Goal: Task Accomplishment & Management: Use online tool/utility

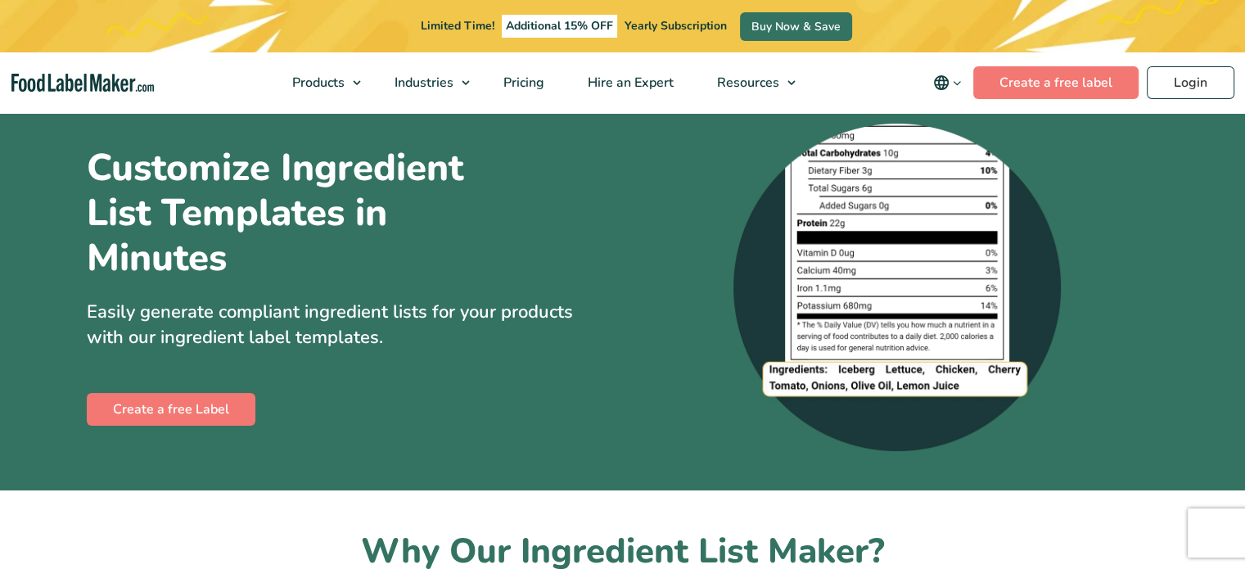
scroll to position [24, 0]
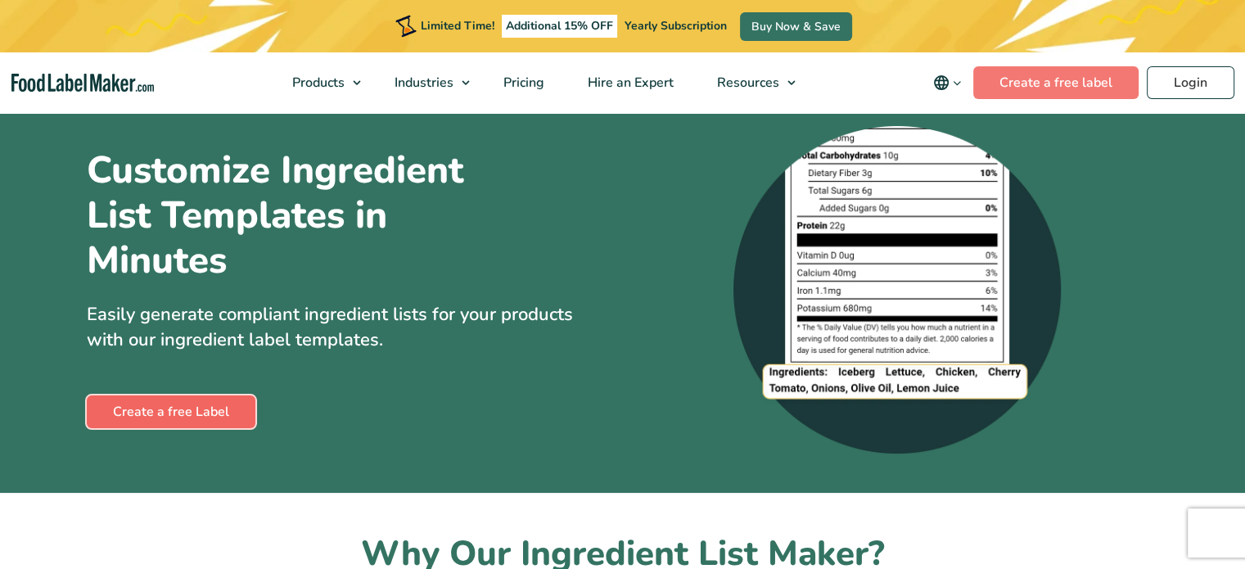
click at [155, 399] on link "Create a free Label" at bounding box center [171, 411] width 169 height 33
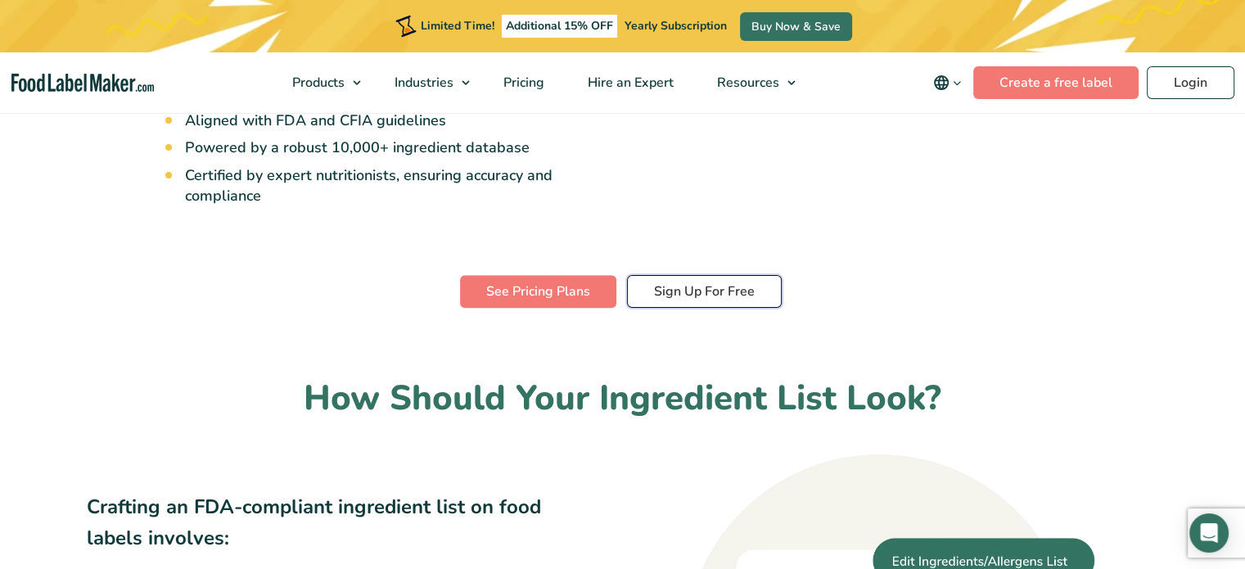
click at [733, 279] on link "Sign Up For Free" at bounding box center [704, 291] width 155 height 33
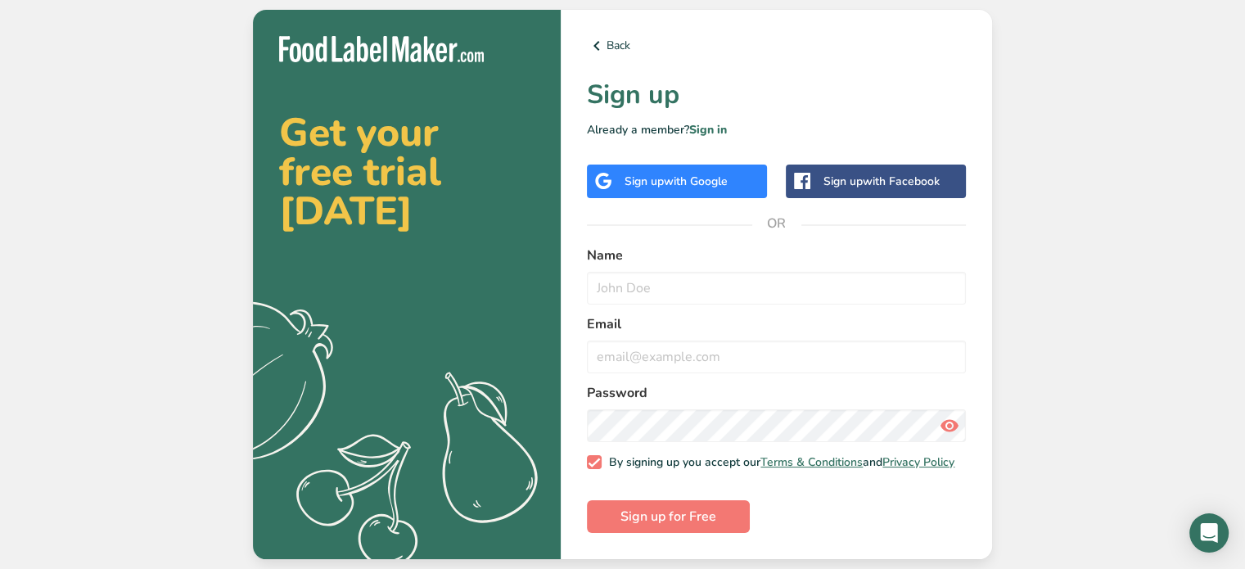
click at [712, 173] on span "with Google" at bounding box center [696, 181] width 64 height 16
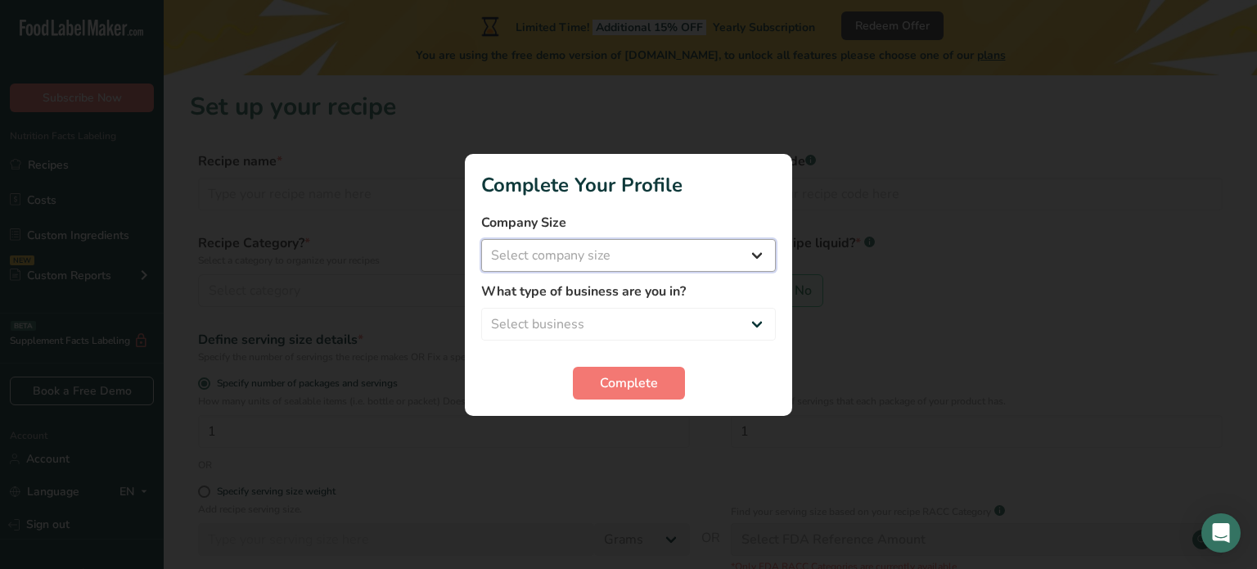
click at [741, 246] on select "Select company size Fewer than 10 Employees 10 to 50 Employees 51 to 500 Employ…" at bounding box center [628, 255] width 295 height 33
select select "1"
click at [481, 239] on select "Select company size Fewer than 10 Employees 10 to 50 Employees 51 to 500 Employ…" at bounding box center [628, 255] width 295 height 33
click at [714, 318] on select "Select business Packaged Food Manufacturer Restaurant & Cafe Bakery Meal Plans …" at bounding box center [628, 324] width 295 height 33
click at [481, 308] on select "Select business Packaged Food Manufacturer Restaurant & Cafe Bakery Meal Plans …" at bounding box center [628, 324] width 295 height 33
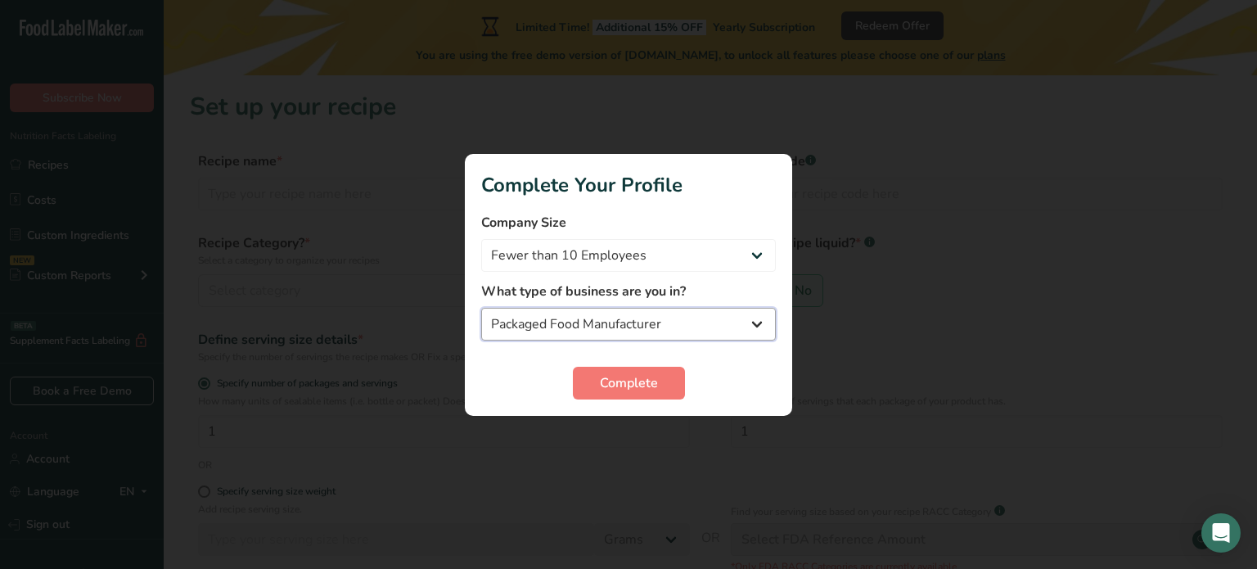
click at [735, 327] on select "Packaged Food Manufacturer Restaurant & Cafe Bakery Meal Plans & Catering Compa…" at bounding box center [628, 324] width 295 height 33
select select "5"
click at [481, 308] on select "Packaged Food Manufacturer Restaurant & Cafe Bakery Meal Plans & Catering Compa…" at bounding box center [628, 324] width 295 height 33
click at [645, 381] on span "Complete" at bounding box center [629, 383] width 58 height 20
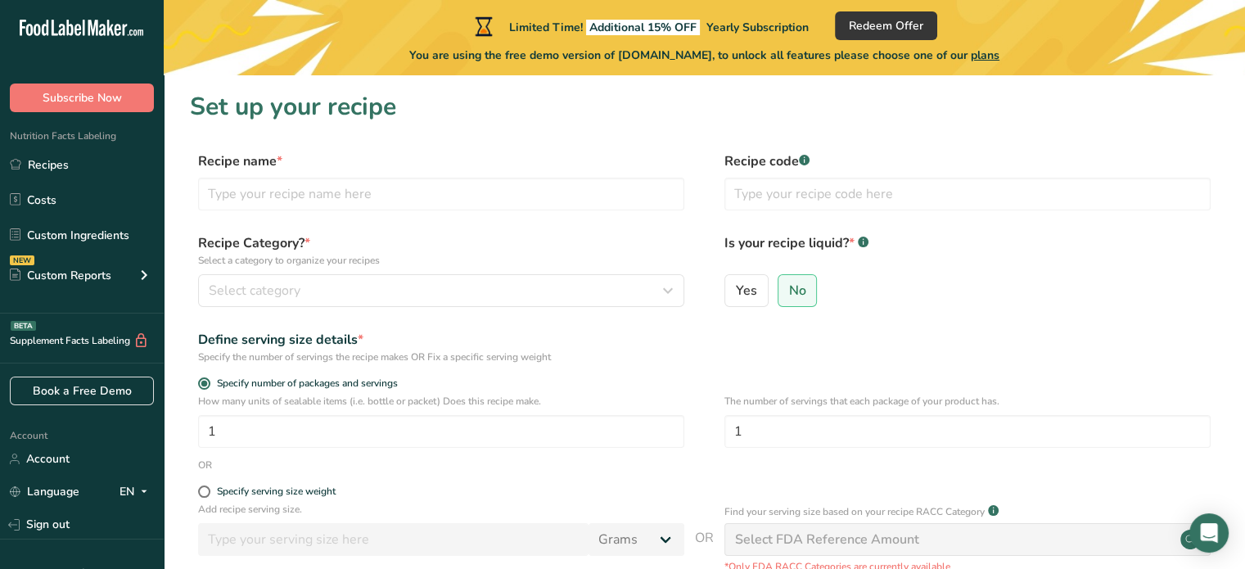
click at [787, 166] on label "Recipe code .a-a{fill:#347362;}.b-a{fill:#fff;}" at bounding box center [967, 161] width 486 height 20
click at [802, 160] on rect at bounding box center [804, 160] width 11 height 11
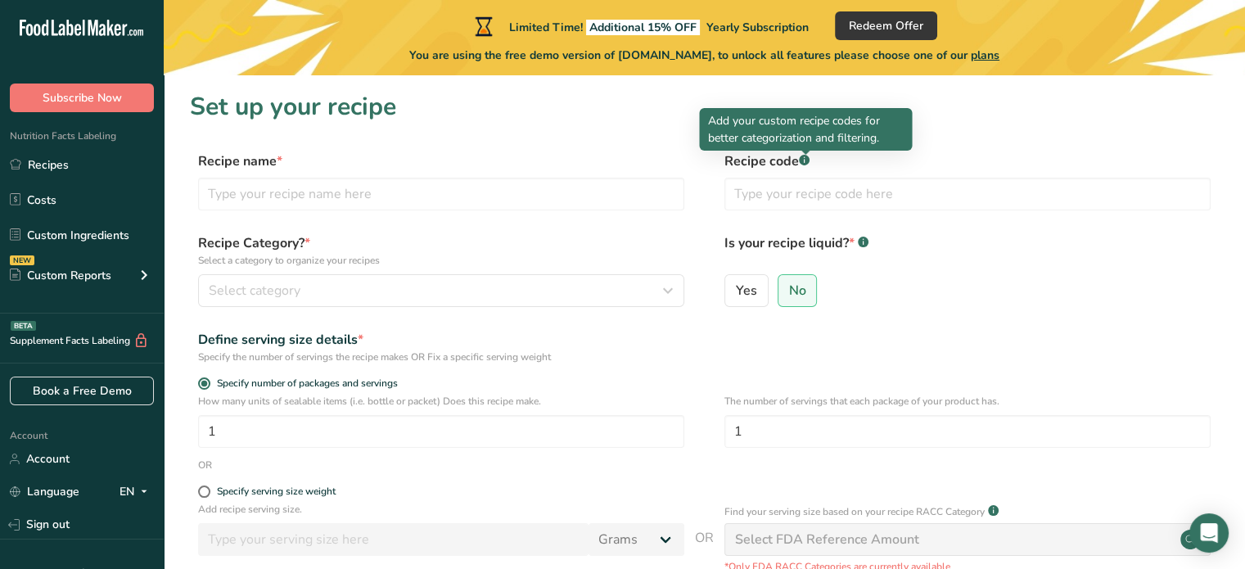
click at [972, 141] on section "Set up your recipe Recipe name * Recipe code .a-a{fill:#347362;}.b-a{fill:#fff;…" at bounding box center [704, 400] width 1081 height 650
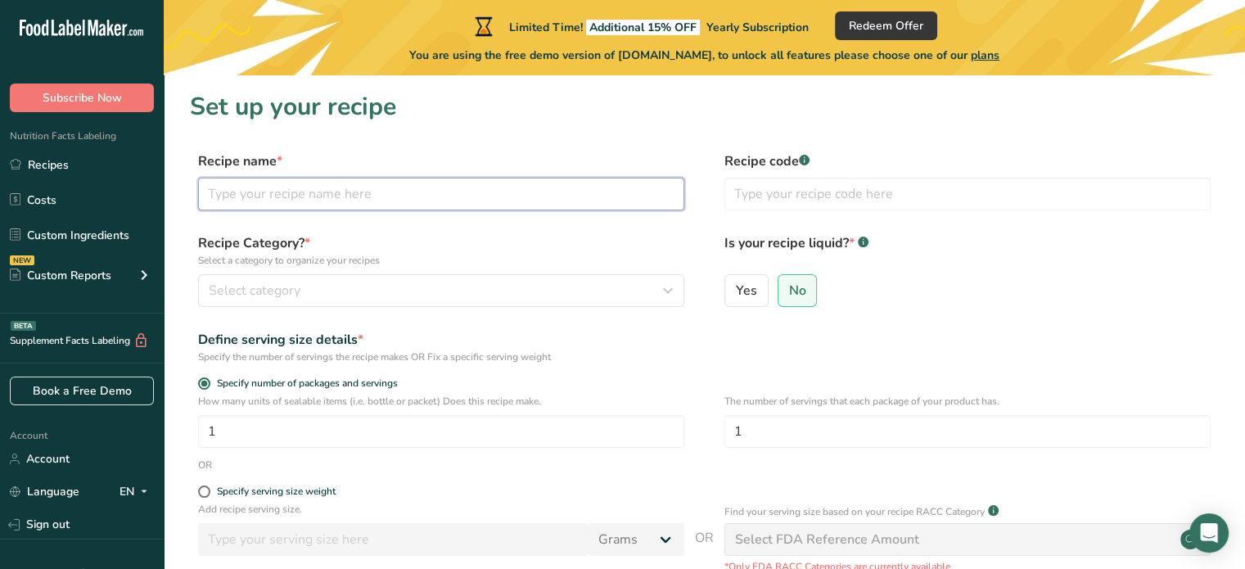
click at [241, 187] on input "text" at bounding box center [441, 194] width 486 height 33
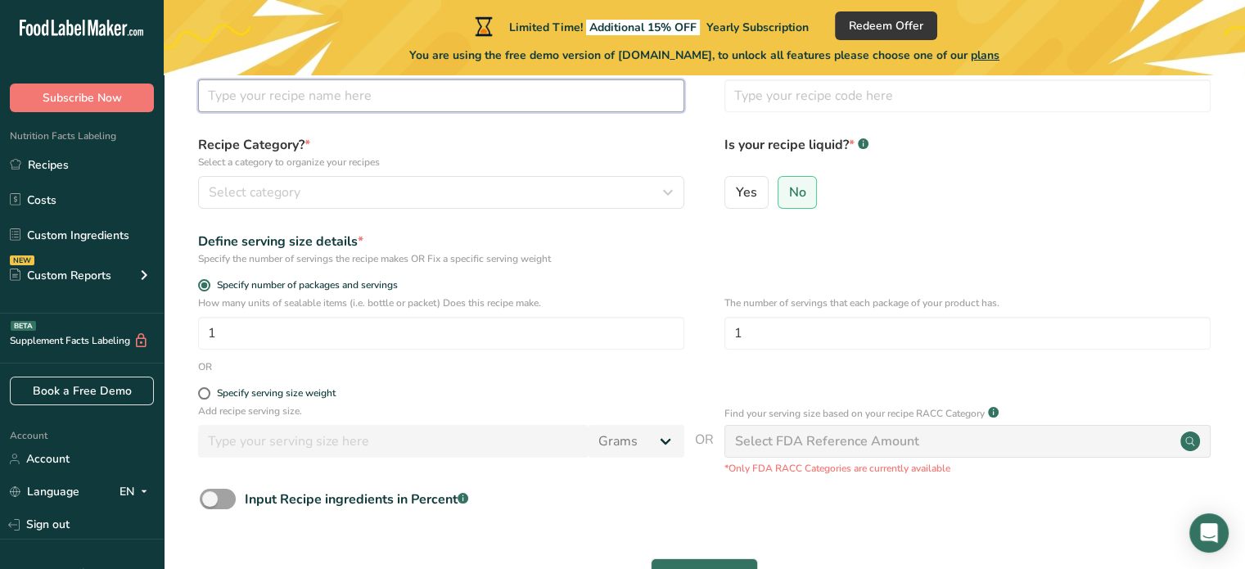
scroll to position [106, 0]
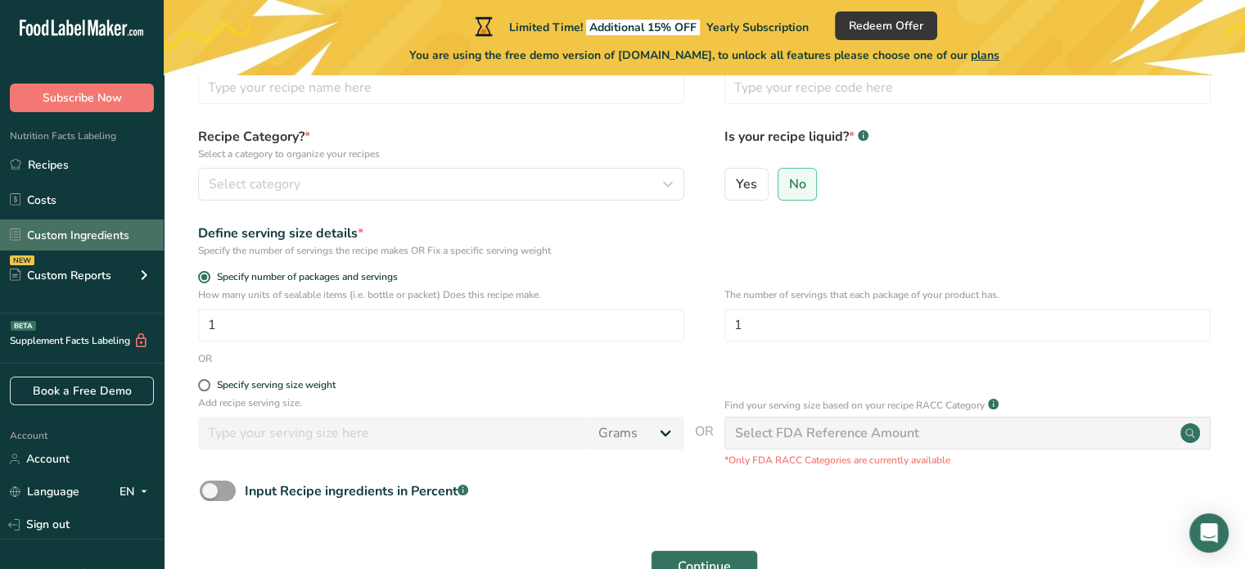
click at [57, 224] on link "Custom Ingredients" at bounding box center [82, 234] width 164 height 31
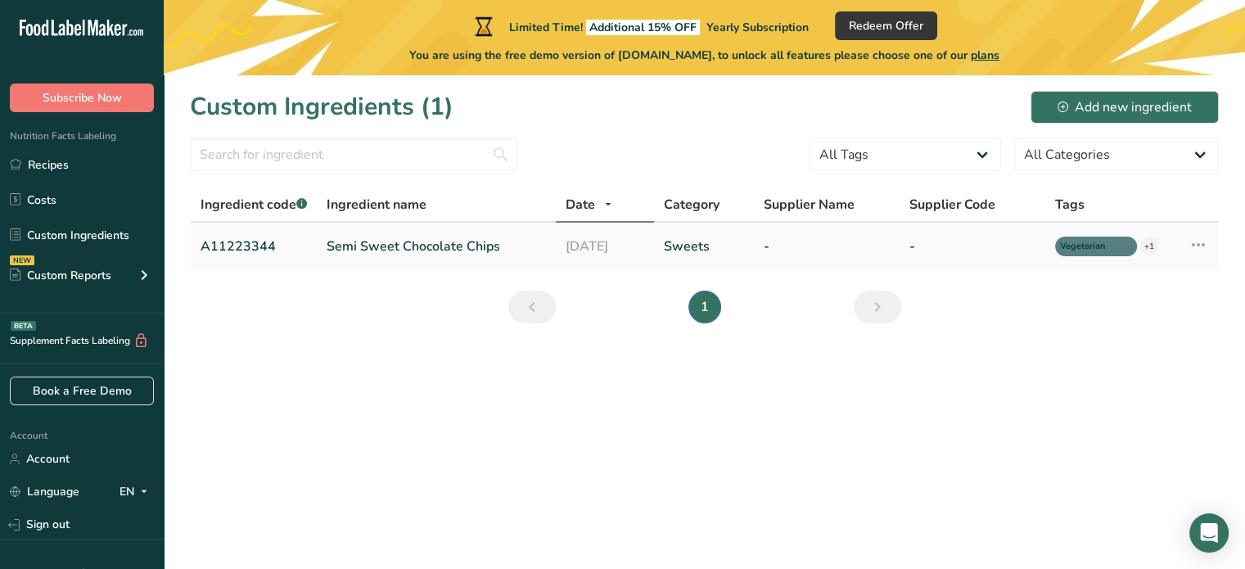
click at [391, 250] on link "Semi Sweet Chocolate Chips" at bounding box center [436, 247] width 219 height 20
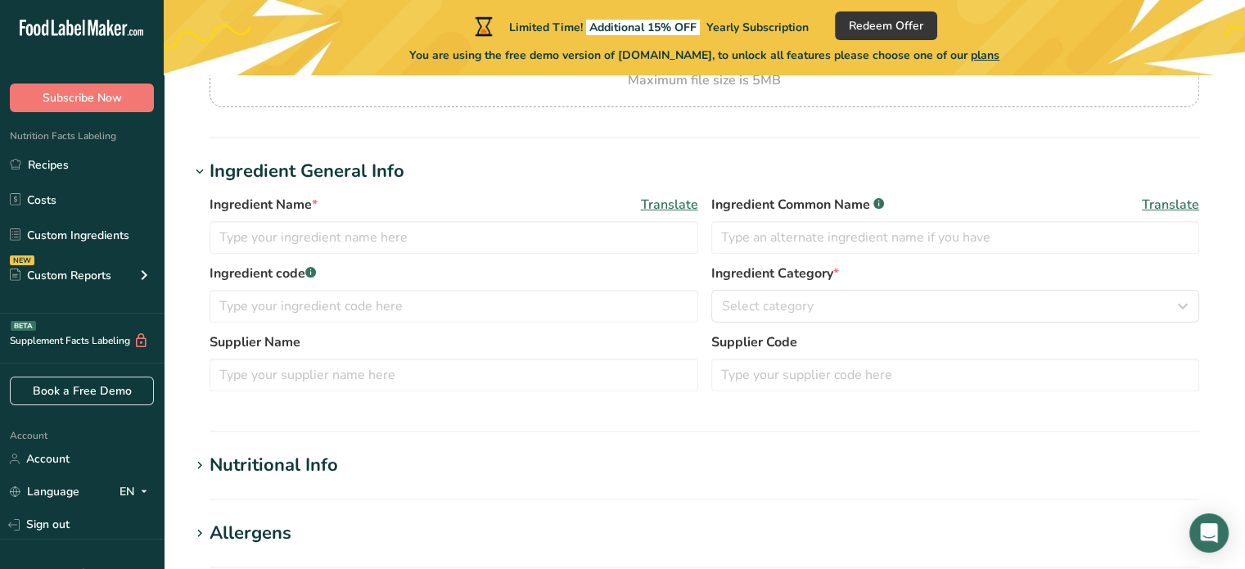
scroll to position [229, 0]
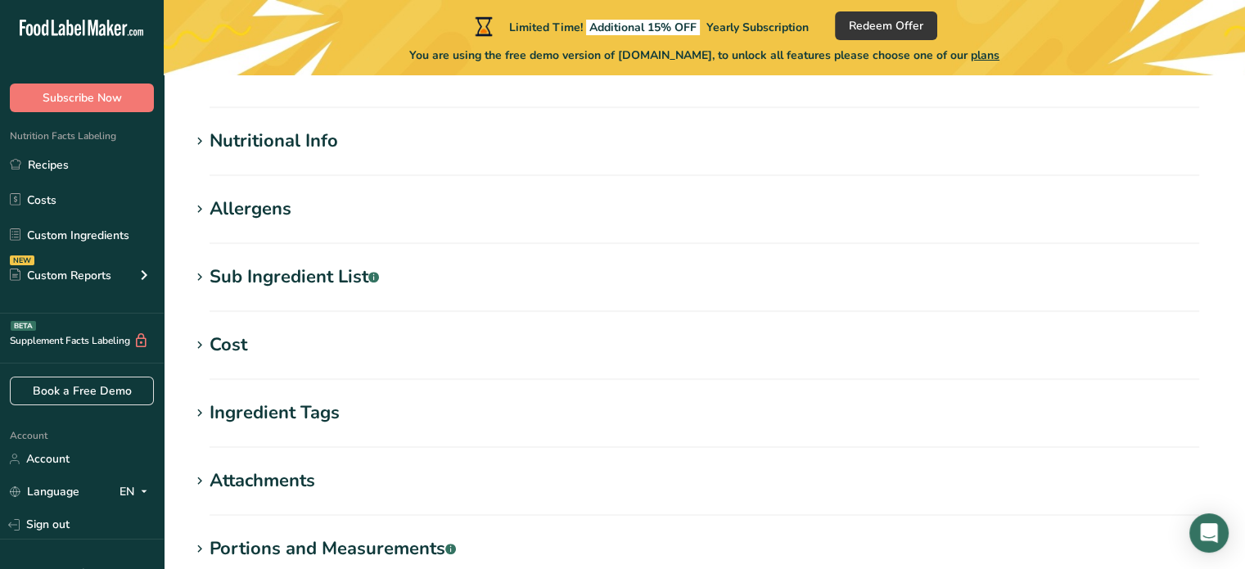
type input "Semi Sweet Chocolate Chips"
type input "Choco Chips"
type input "A11223344"
type input "8"
type input "300"
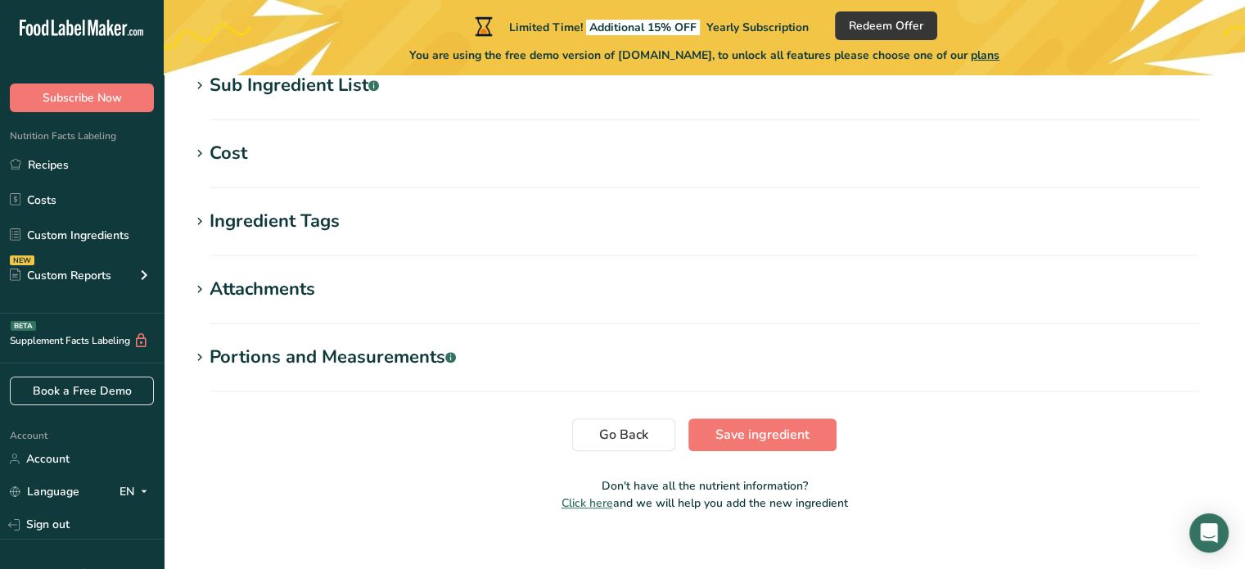
scroll to position [760, 0]
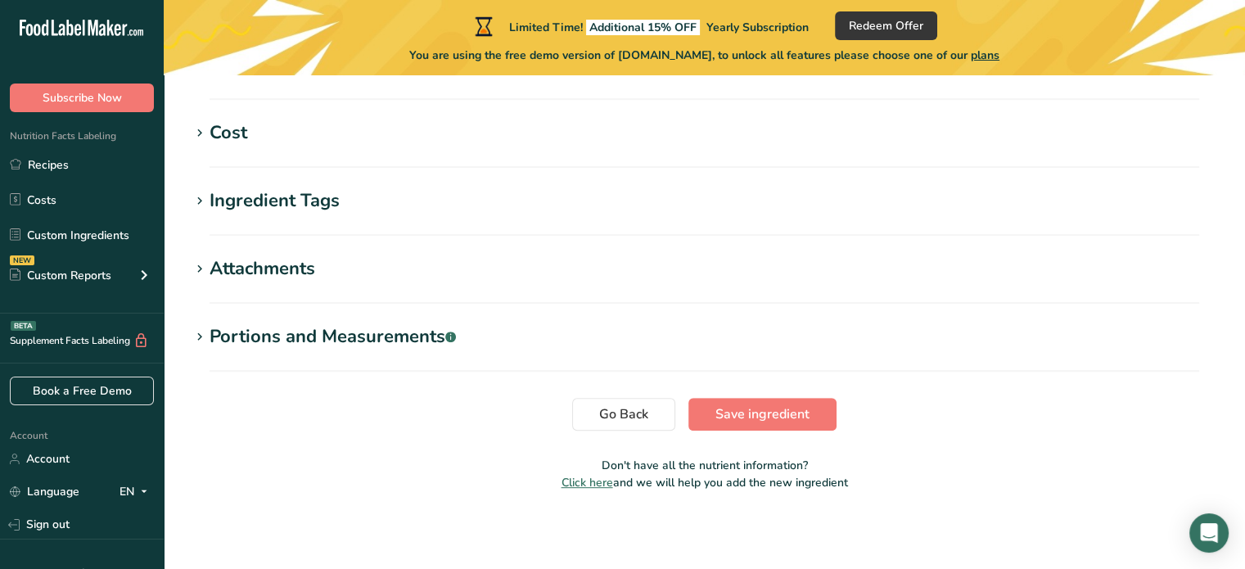
click at [264, 196] on div "Ingredient Tags" at bounding box center [274, 200] width 130 height 27
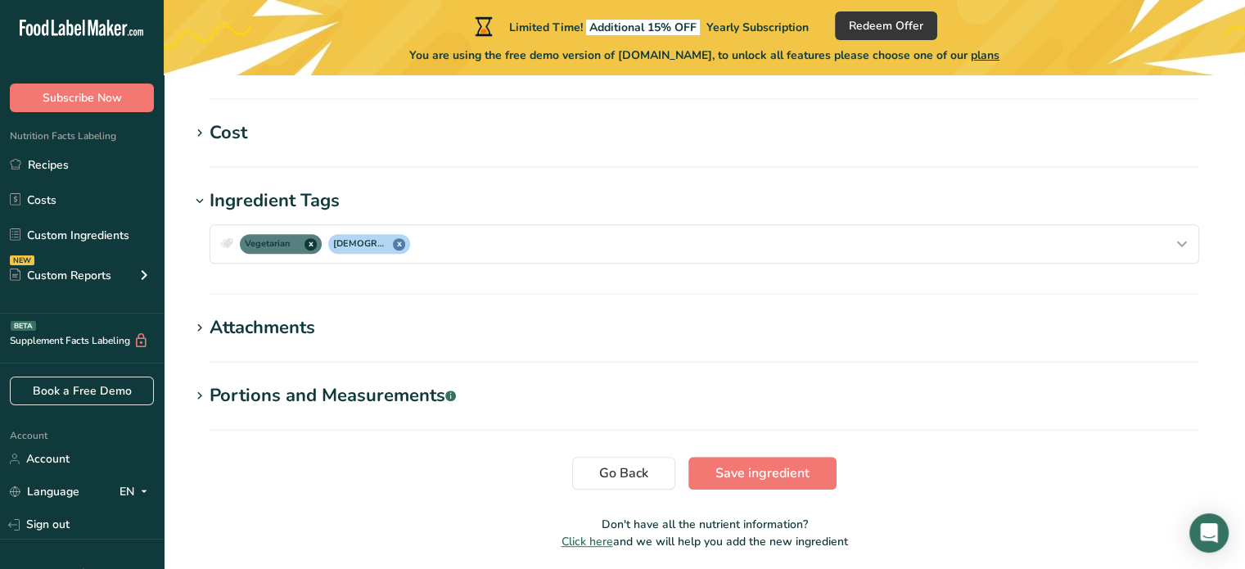
click at [238, 198] on div "Ingredient Tags" at bounding box center [274, 200] width 130 height 27
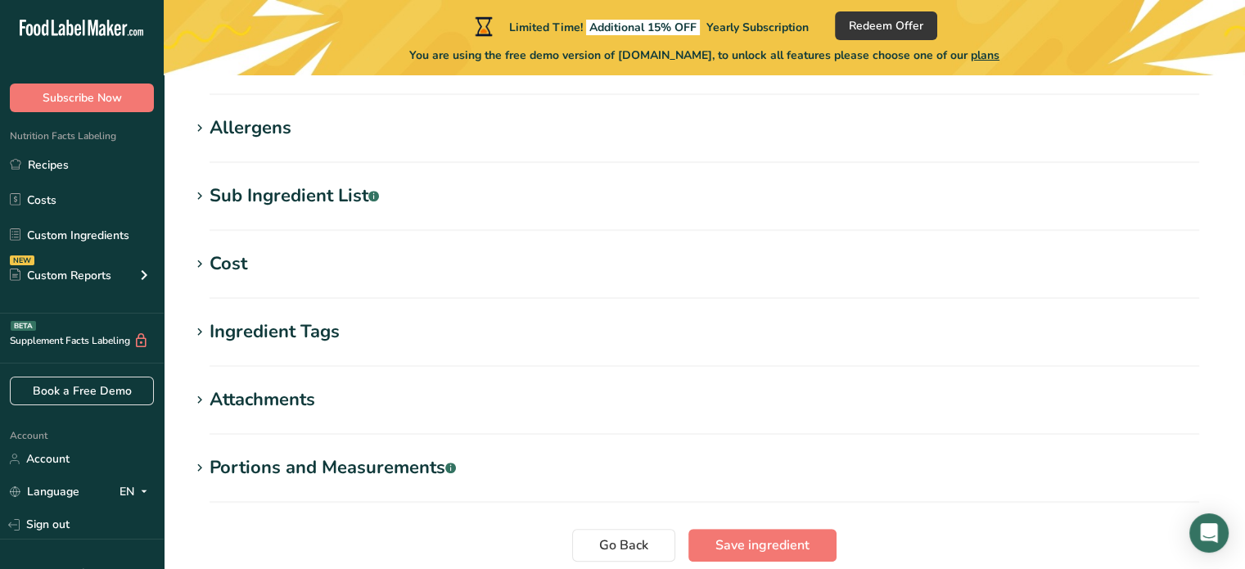
scroll to position [575, 0]
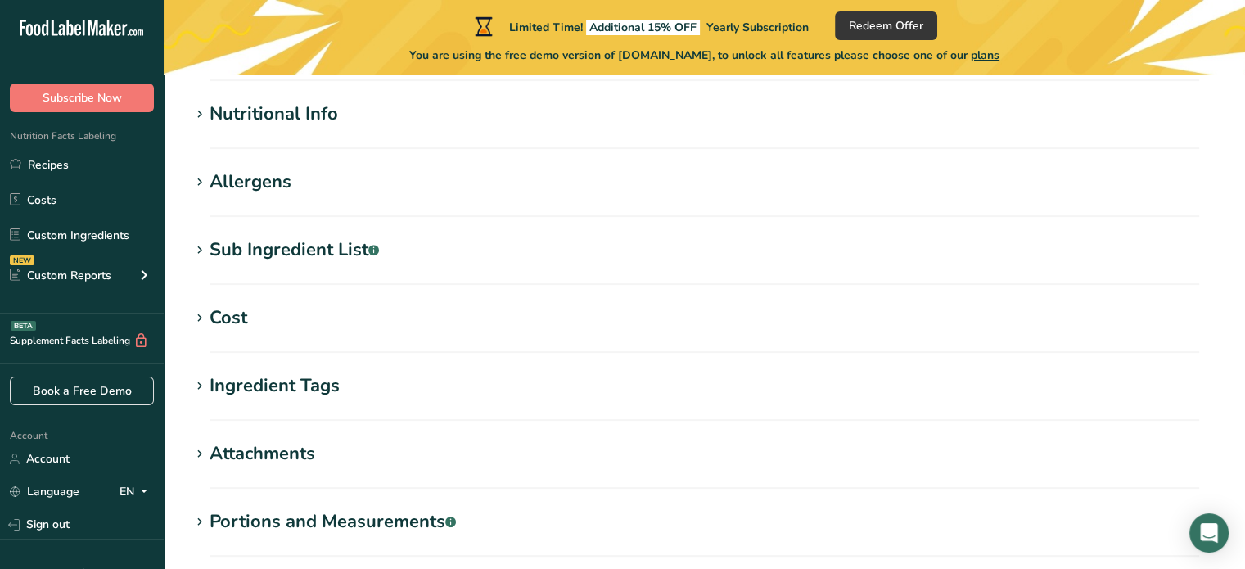
click at [232, 309] on div "Cost" at bounding box center [228, 317] width 38 height 27
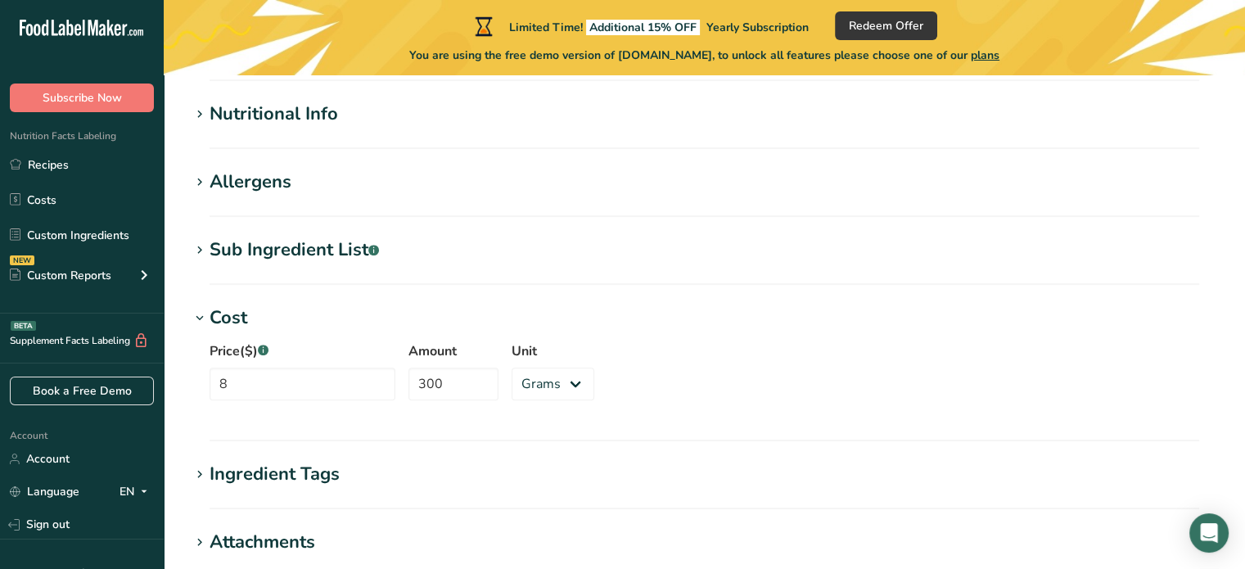
click at [241, 321] on div "Cost" at bounding box center [228, 317] width 38 height 27
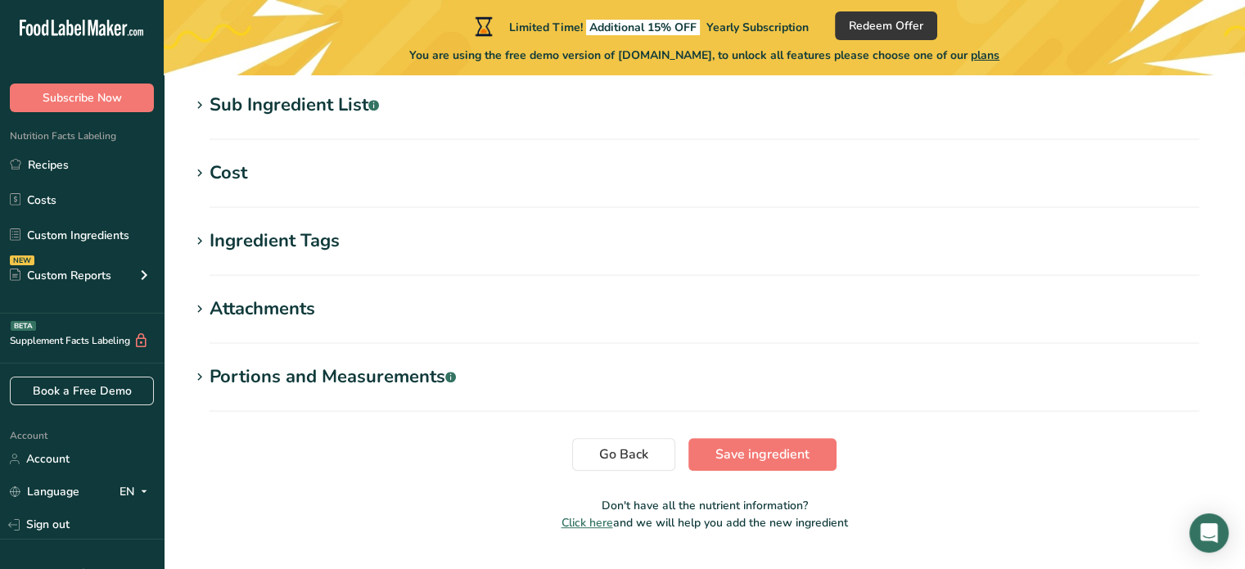
scroll to position [760, 0]
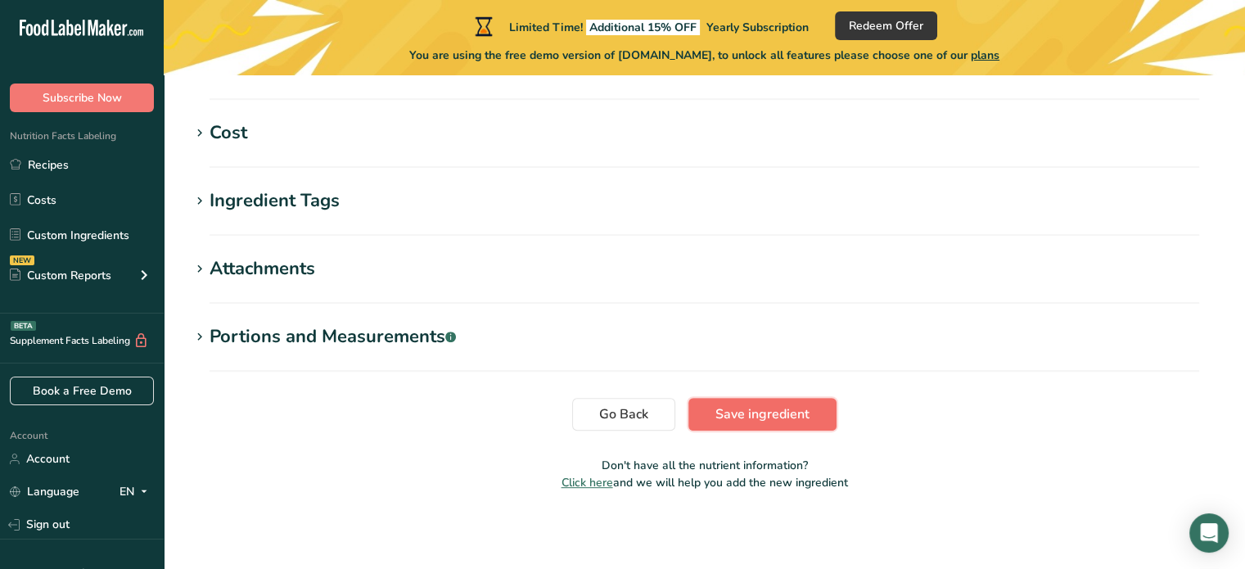
click at [784, 421] on span "Save ingredient" at bounding box center [762, 414] width 94 height 20
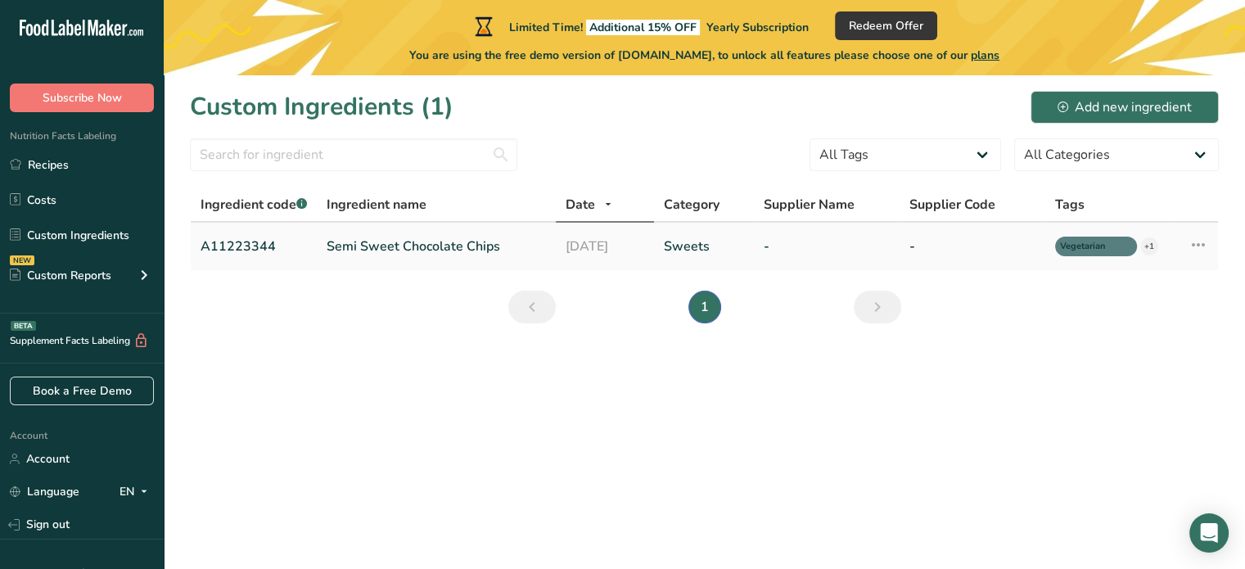
click at [1189, 249] on icon at bounding box center [1198, 244] width 20 height 29
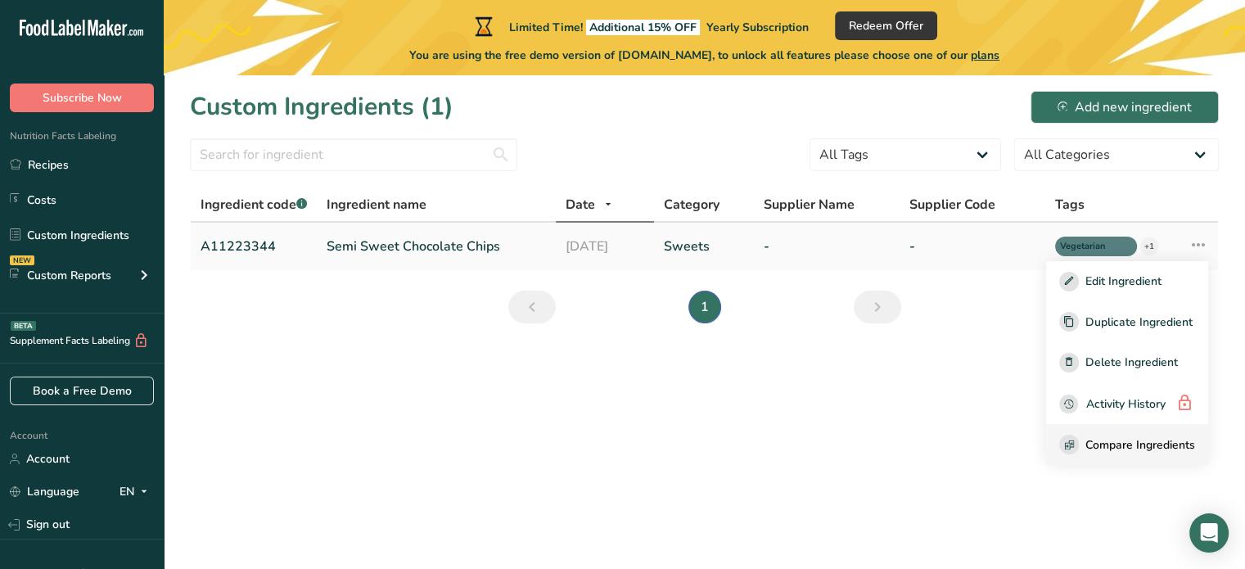
click at [1150, 440] on span "Compare Ingredients" at bounding box center [1140, 444] width 110 height 17
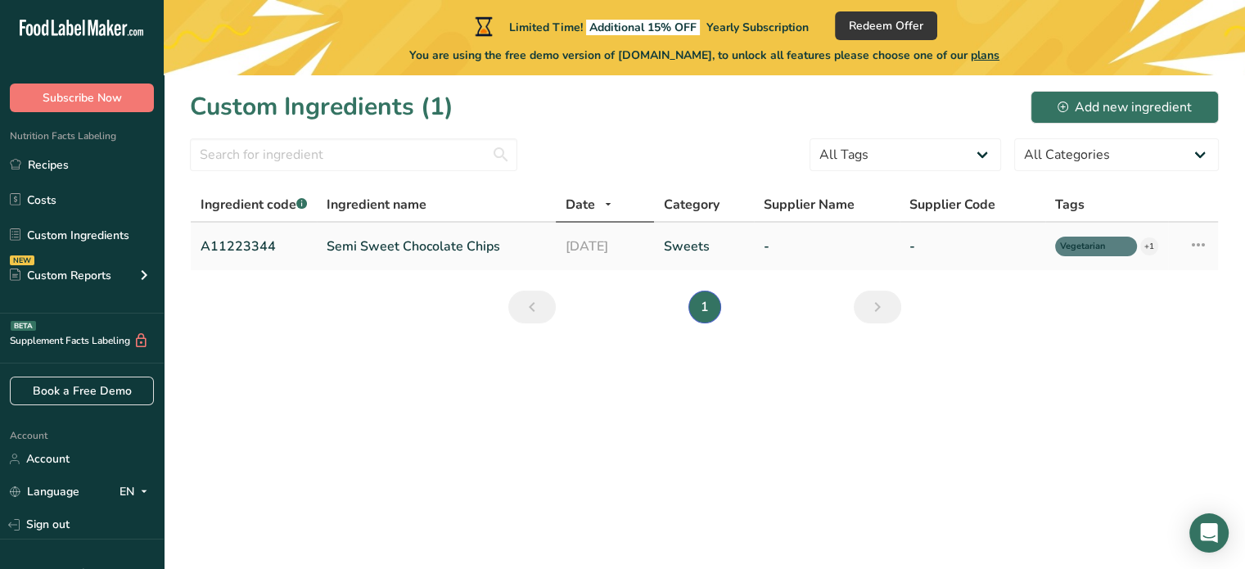
click at [1199, 244] on icon at bounding box center [1198, 244] width 20 height 29
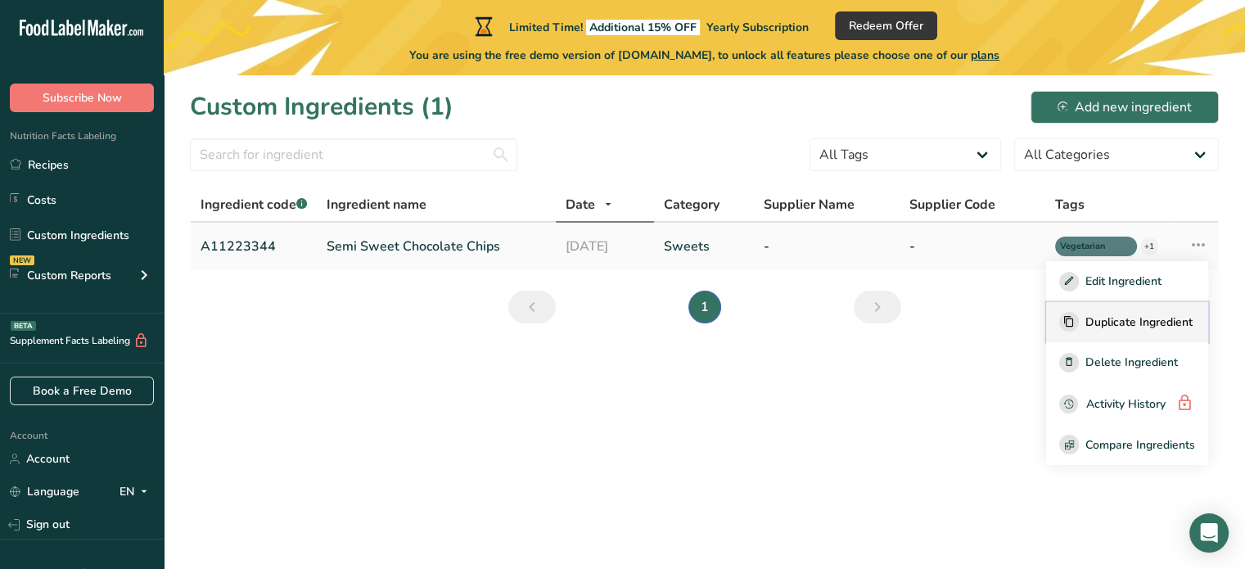
click at [1157, 318] on span "Duplicate Ingredient" at bounding box center [1138, 321] width 107 height 17
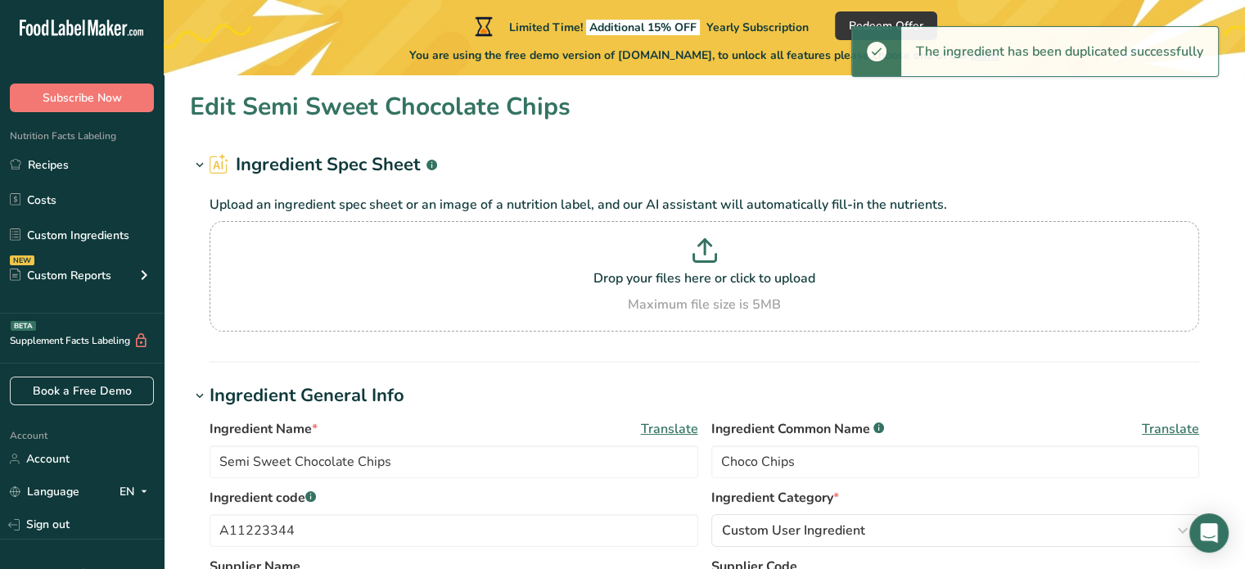
type input "Semi Sweet Chocolate Chips - copy"
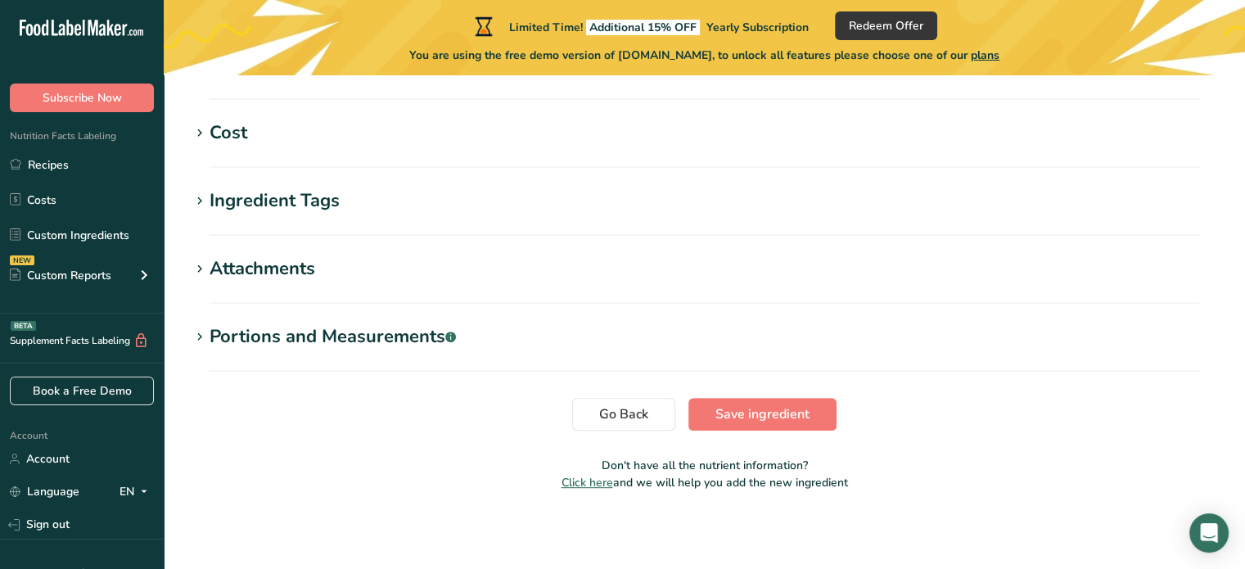
scroll to position [755, 0]
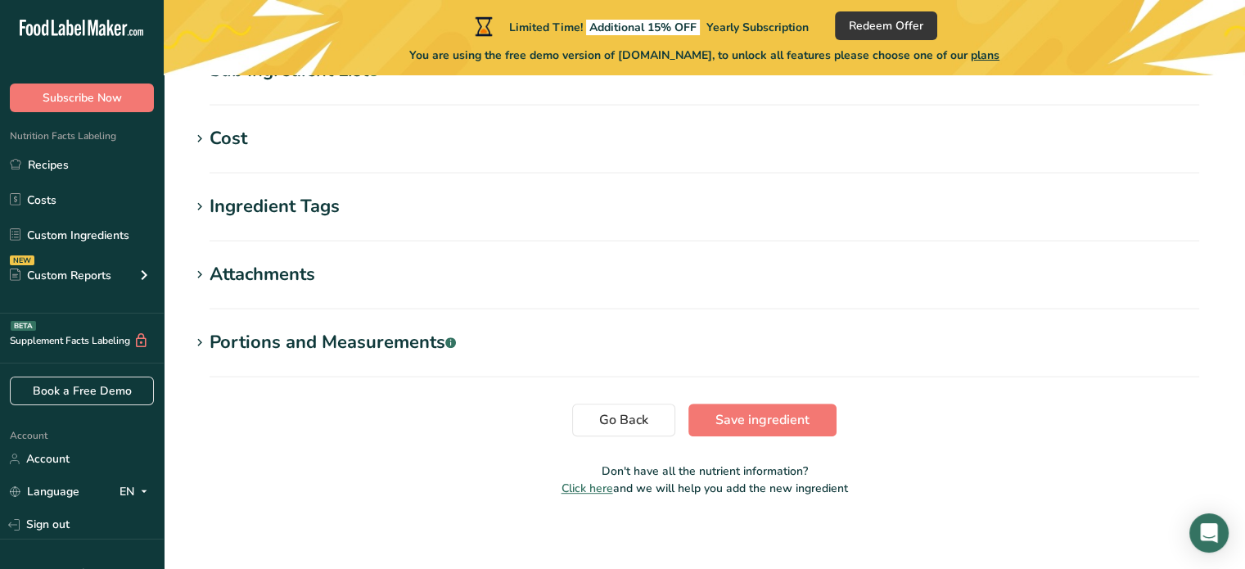
click at [278, 345] on div "Portions and Measurements .a-a{fill:#347362;}.b-a{fill:#fff;}" at bounding box center [332, 342] width 246 height 27
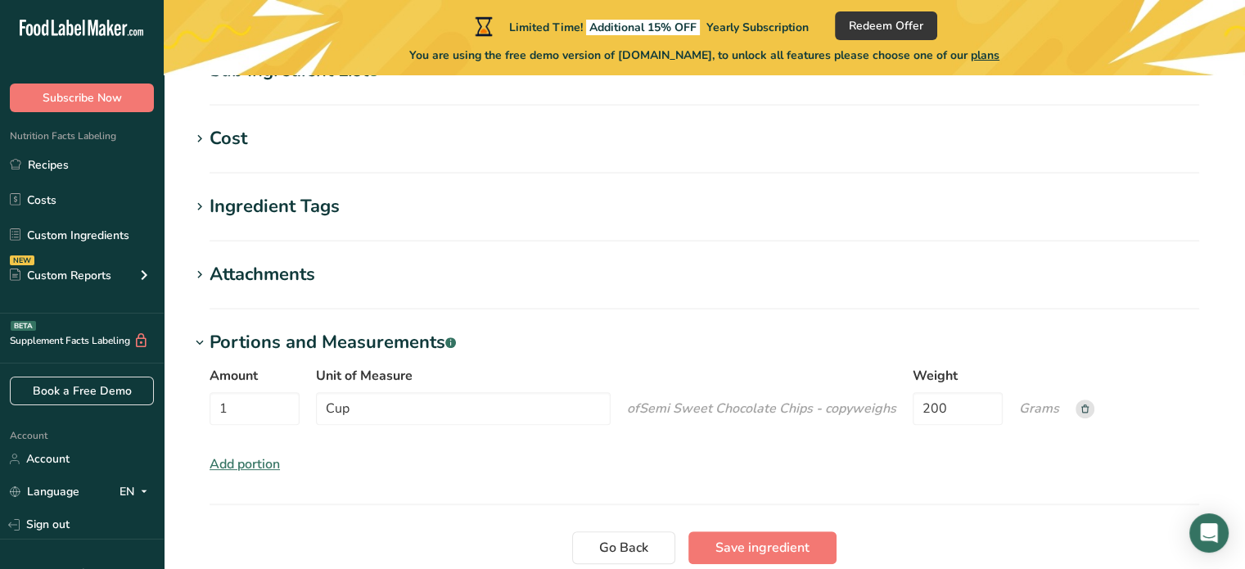
click at [235, 331] on div "Portions and Measurements .a-a{fill:#347362;}.b-a{fill:#fff;}" at bounding box center [332, 342] width 246 height 27
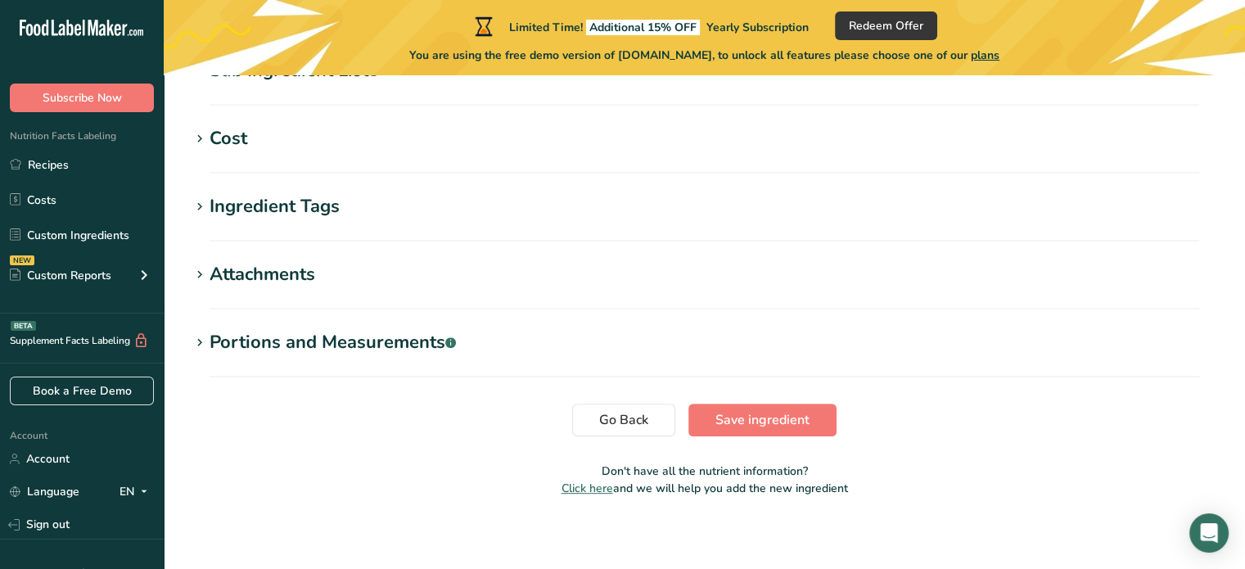
click at [238, 261] on div "Attachments" at bounding box center [262, 274] width 106 height 27
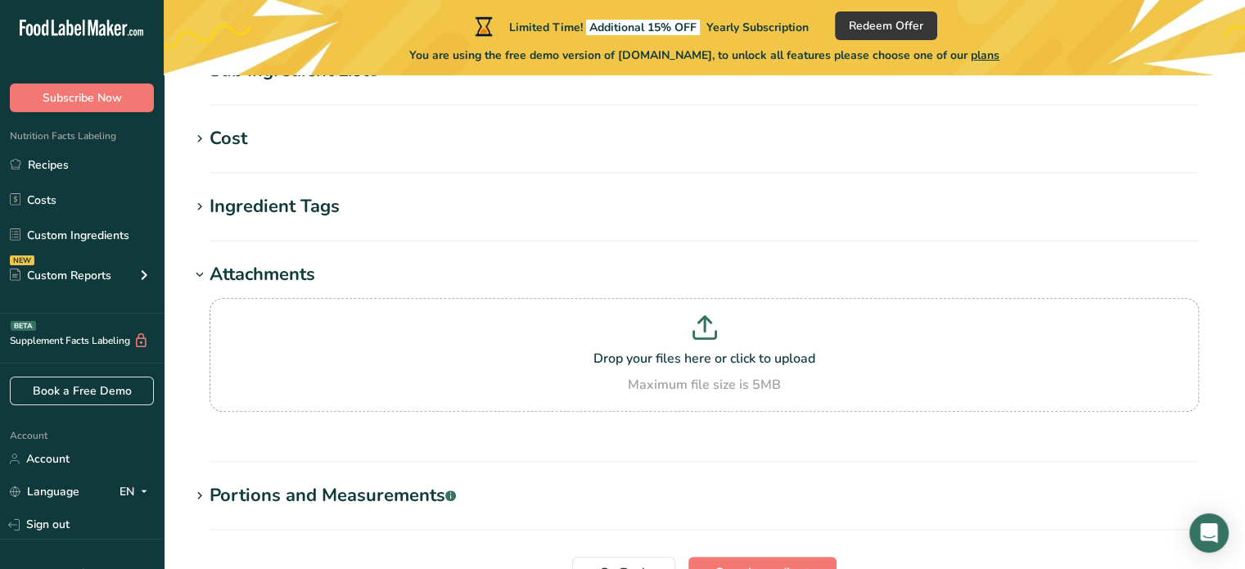
click at [239, 265] on div "Attachments" at bounding box center [262, 274] width 106 height 27
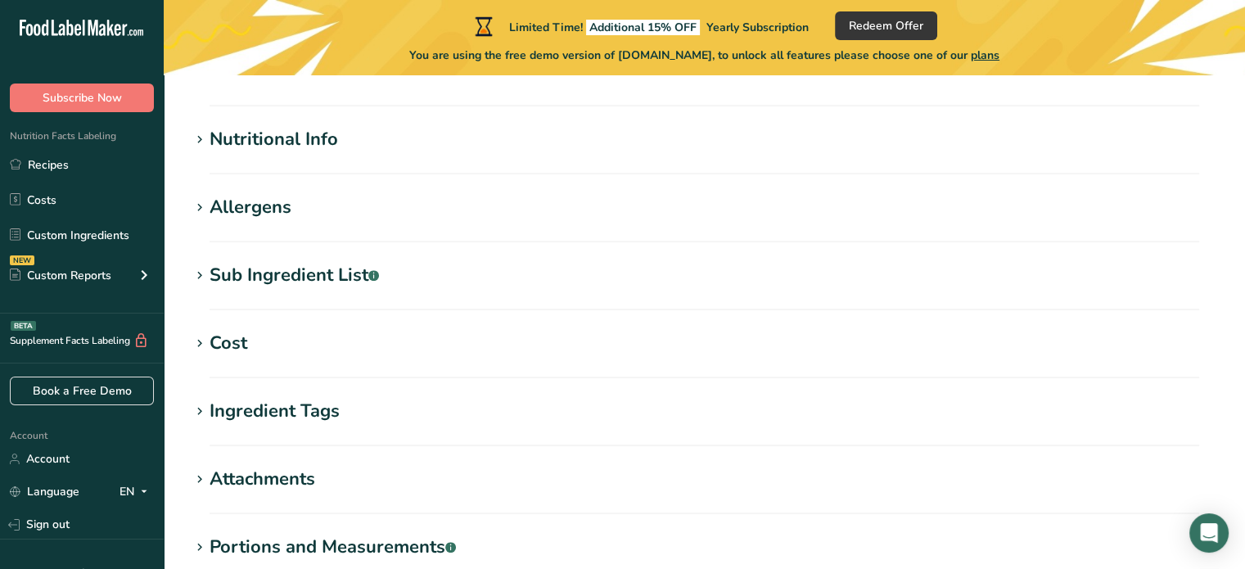
scroll to position [548, 0]
click at [244, 343] on div "Cost" at bounding box center [228, 344] width 38 height 27
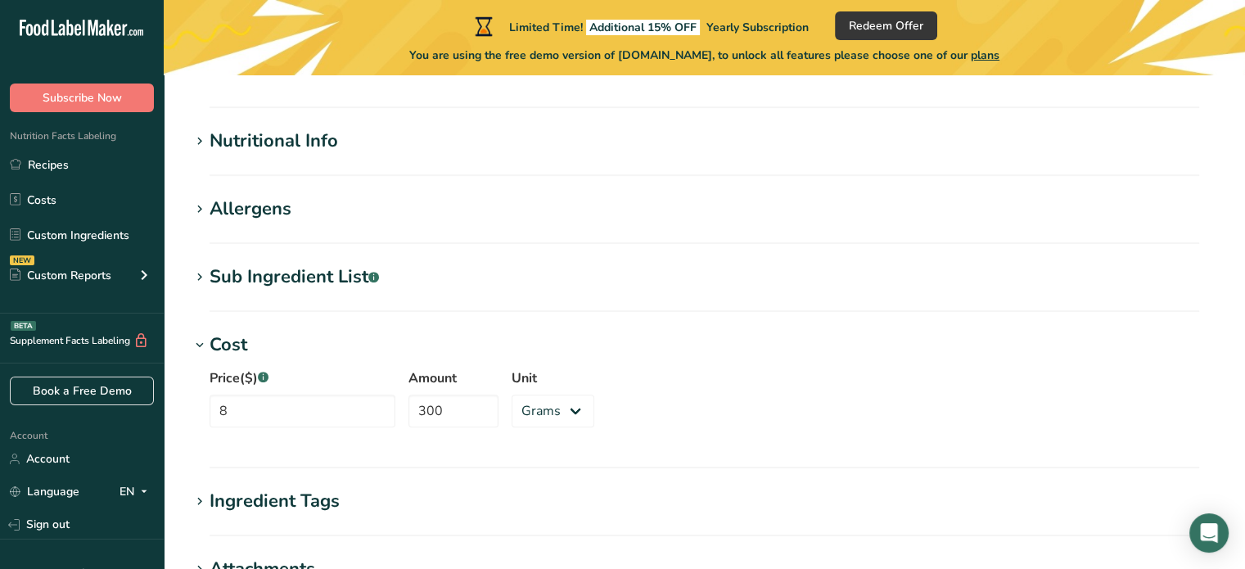
click at [238, 331] on div "Cost" at bounding box center [228, 344] width 38 height 27
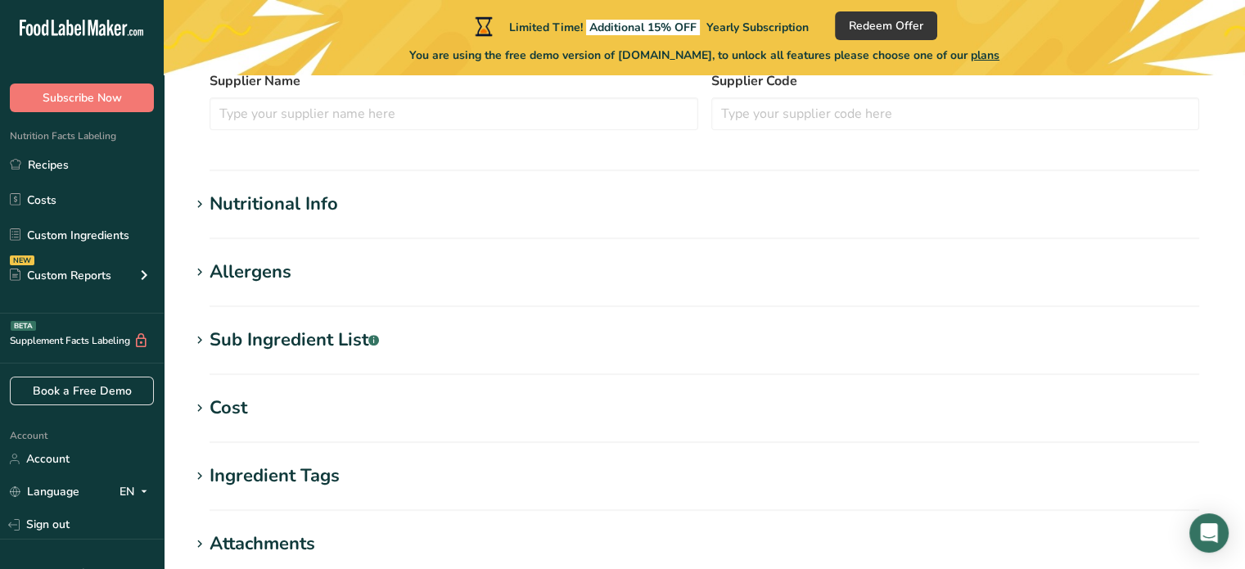
scroll to position [450, 0]
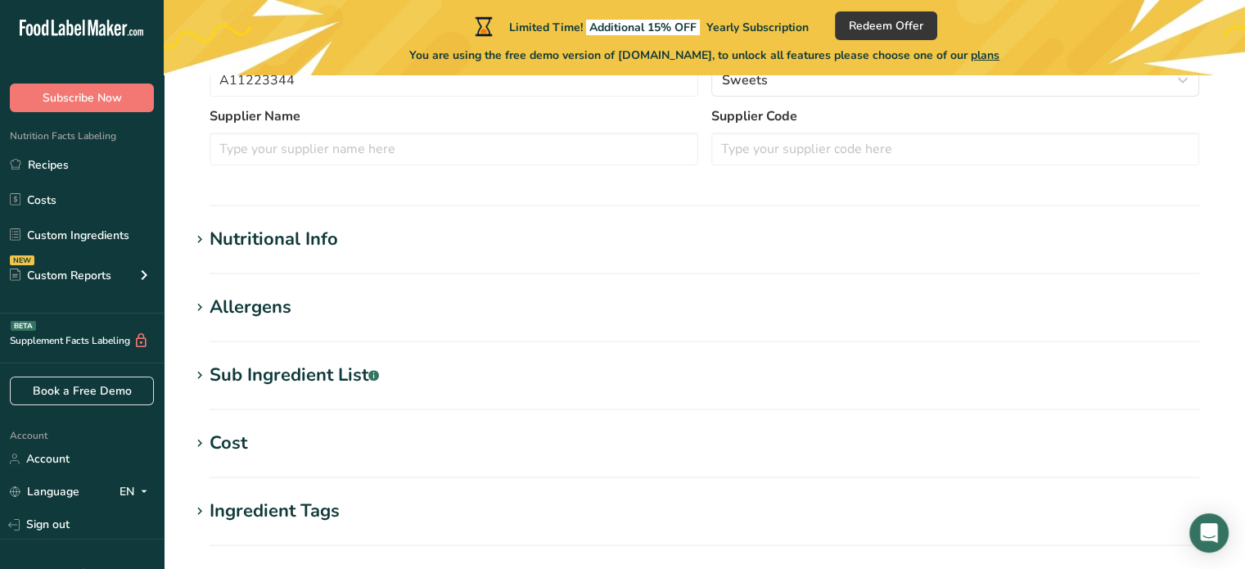
click at [239, 363] on div "Sub Ingredient List .a-a{fill:#347362;}.b-a{fill:#fff;}" at bounding box center [293, 375] width 169 height 27
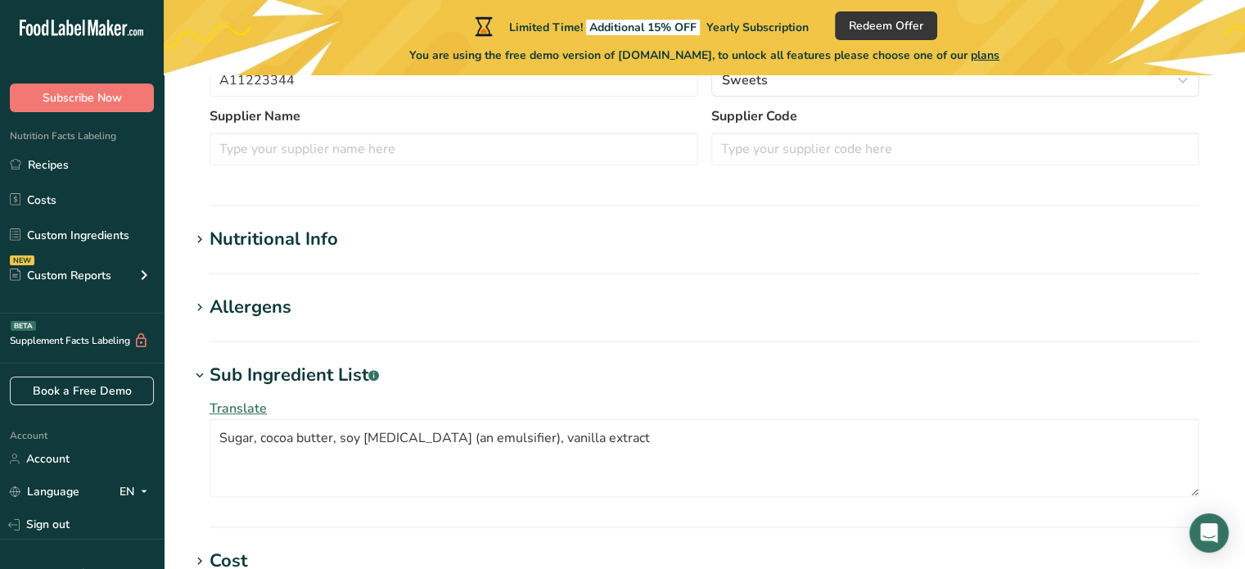
click at [262, 367] on div "Sub Ingredient List .a-a{fill:#347362;}.b-a{fill:#fff;}" at bounding box center [293, 375] width 169 height 27
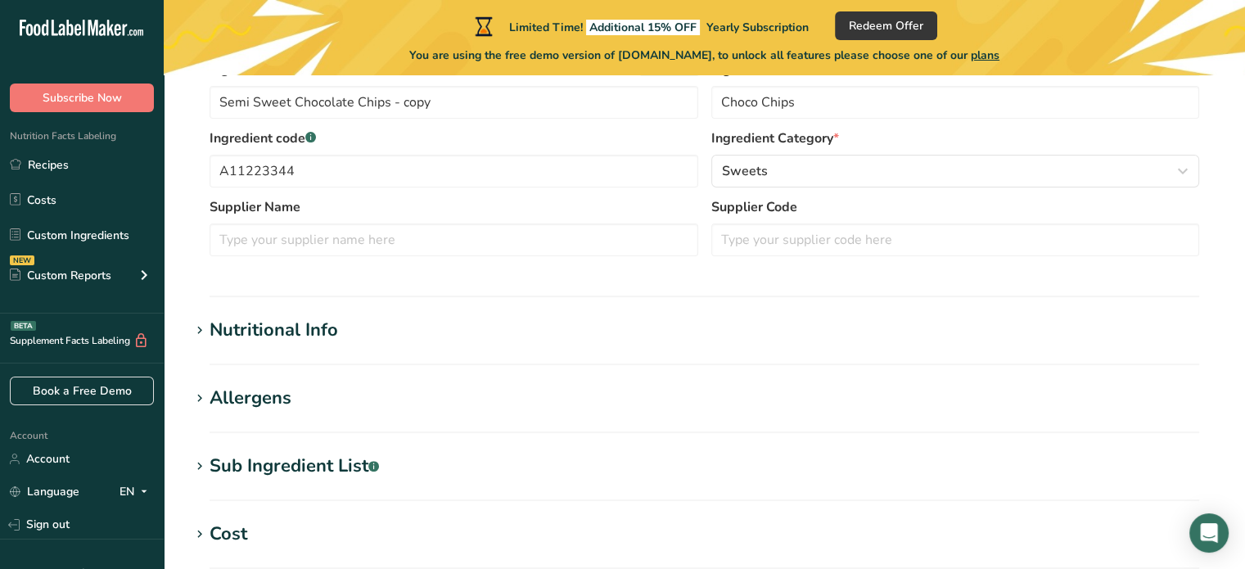
scroll to position [327, 0]
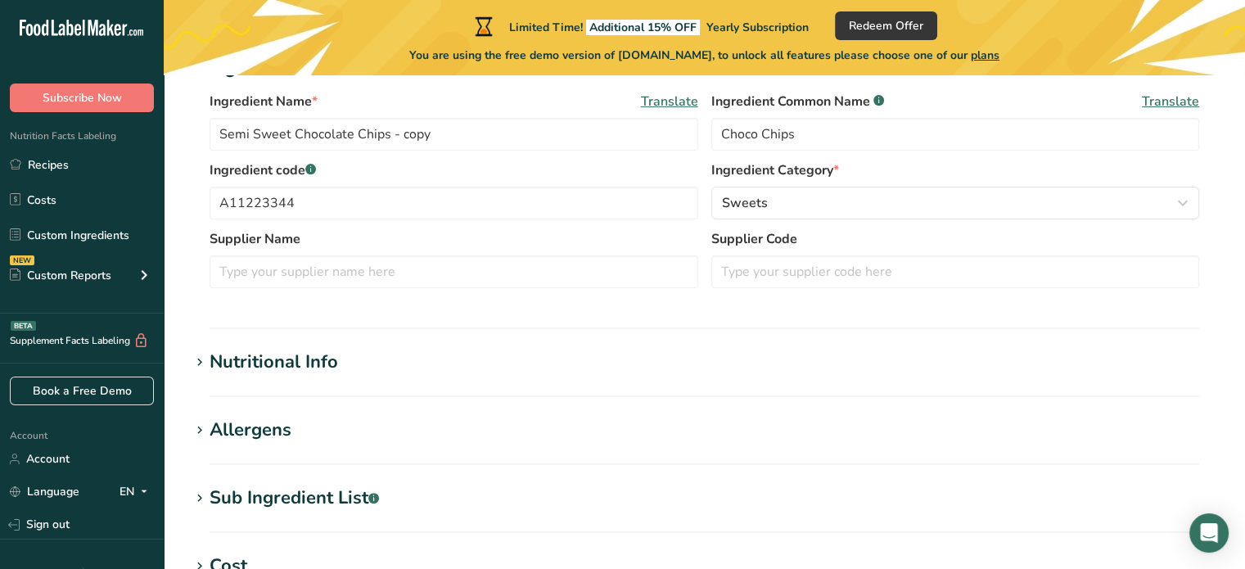
click at [235, 353] on div "Nutritional Info" at bounding box center [273, 362] width 128 height 27
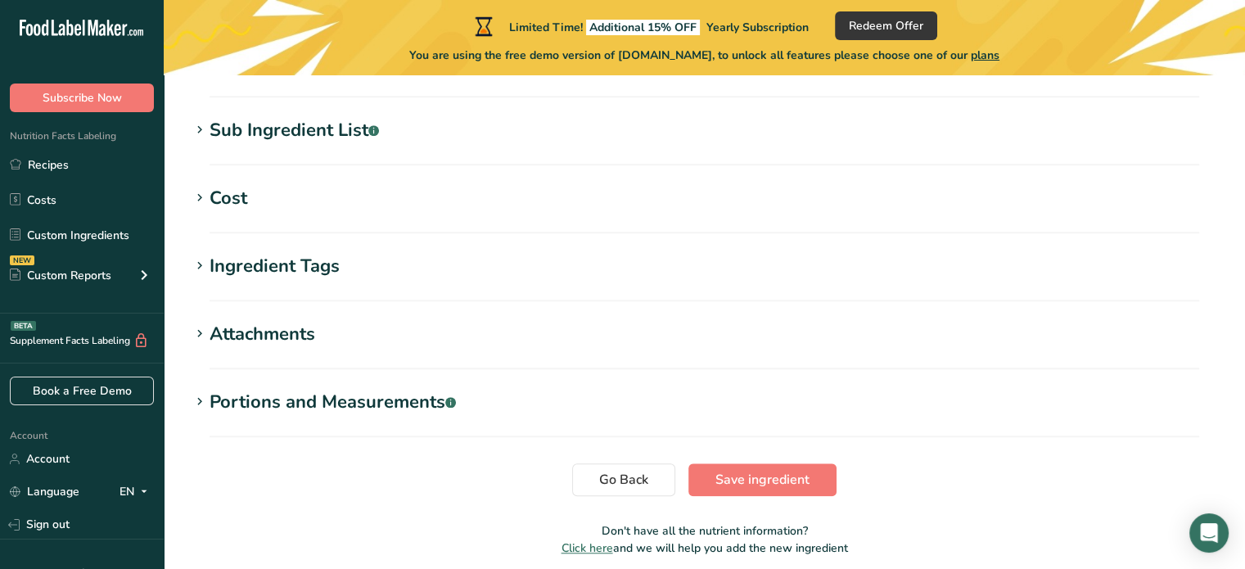
scroll to position [1460, 0]
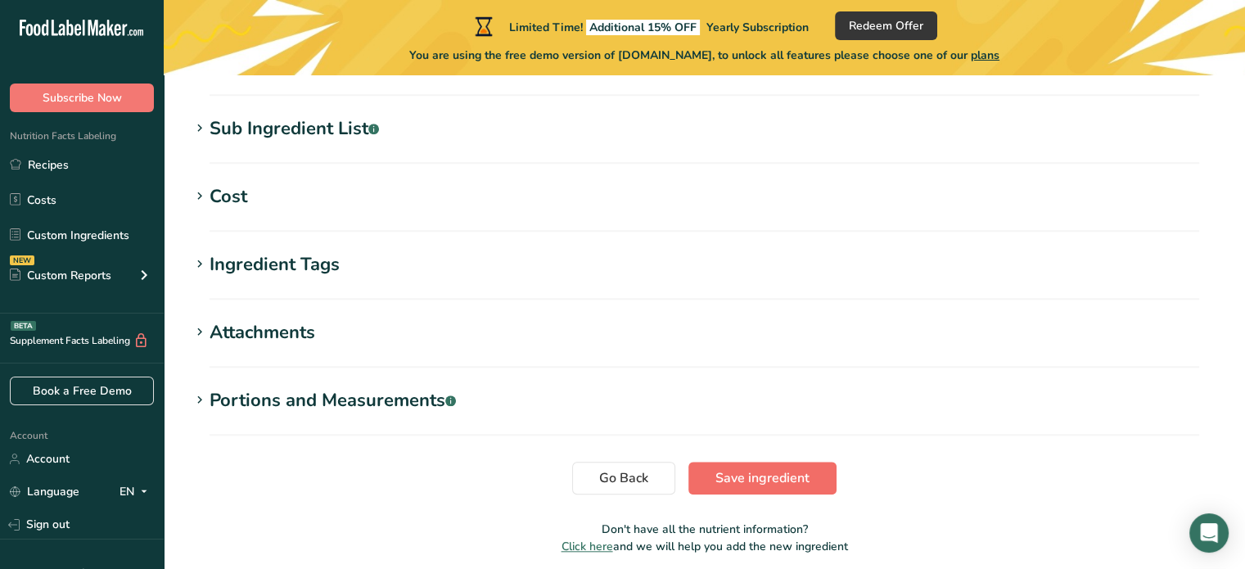
click at [743, 462] on button "Save ingredient" at bounding box center [762, 478] width 148 height 33
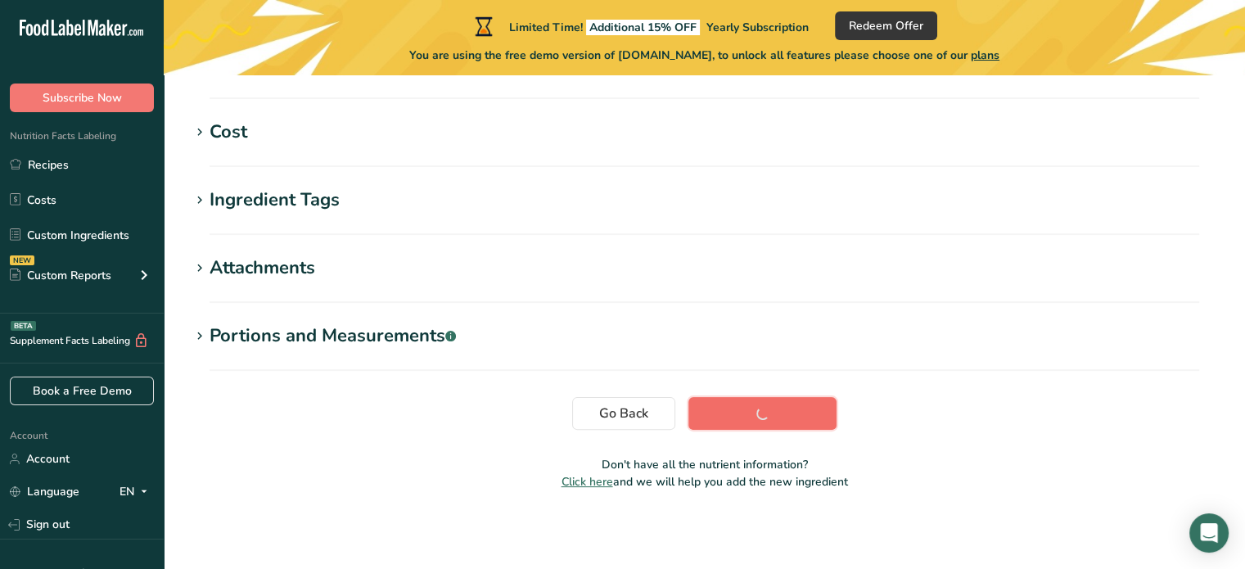
scroll to position [349, 0]
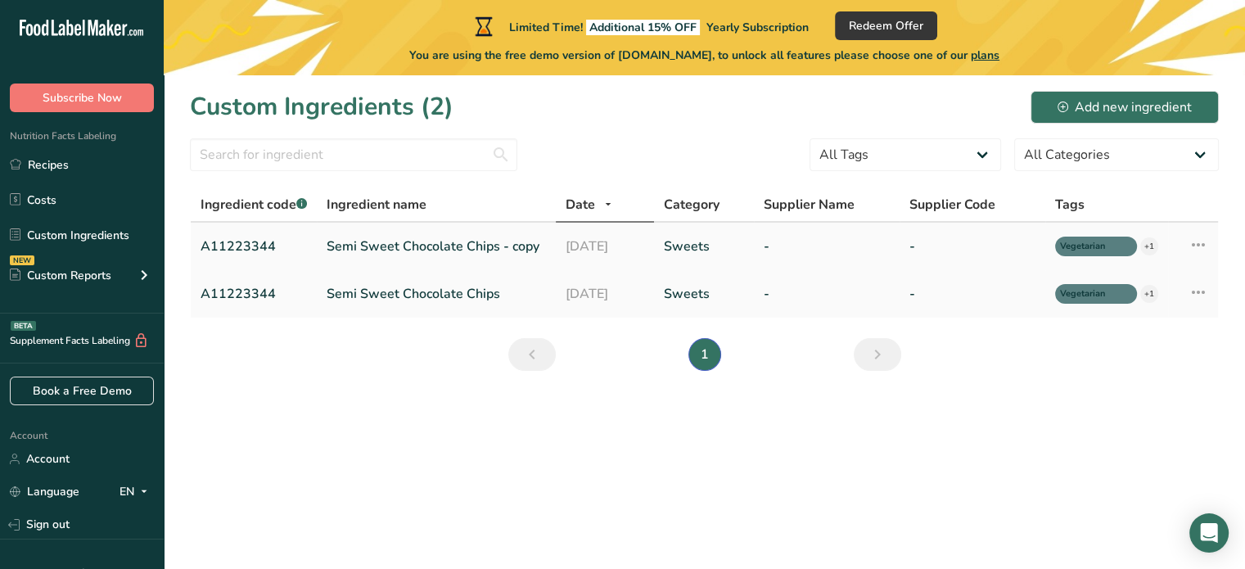
click at [390, 252] on link "Semi Sweet Chocolate Chips - copy" at bounding box center [436, 247] width 219 height 20
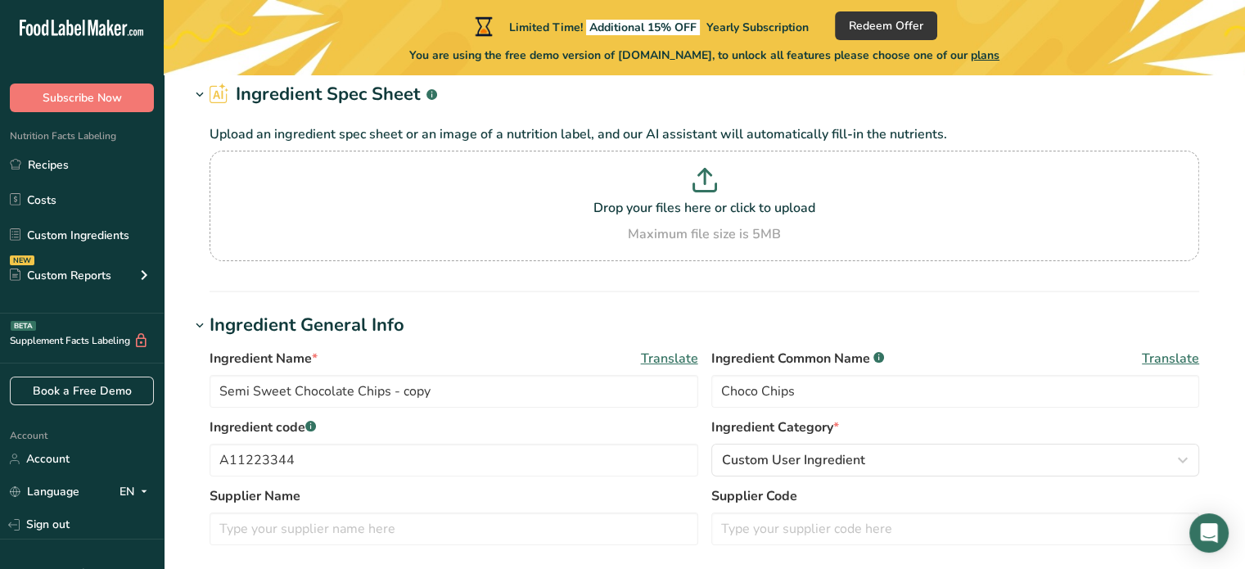
scroll to position [70, 0]
click at [55, 338] on div "Supplement Facts Labeling BETA" at bounding box center [74, 340] width 149 height 17
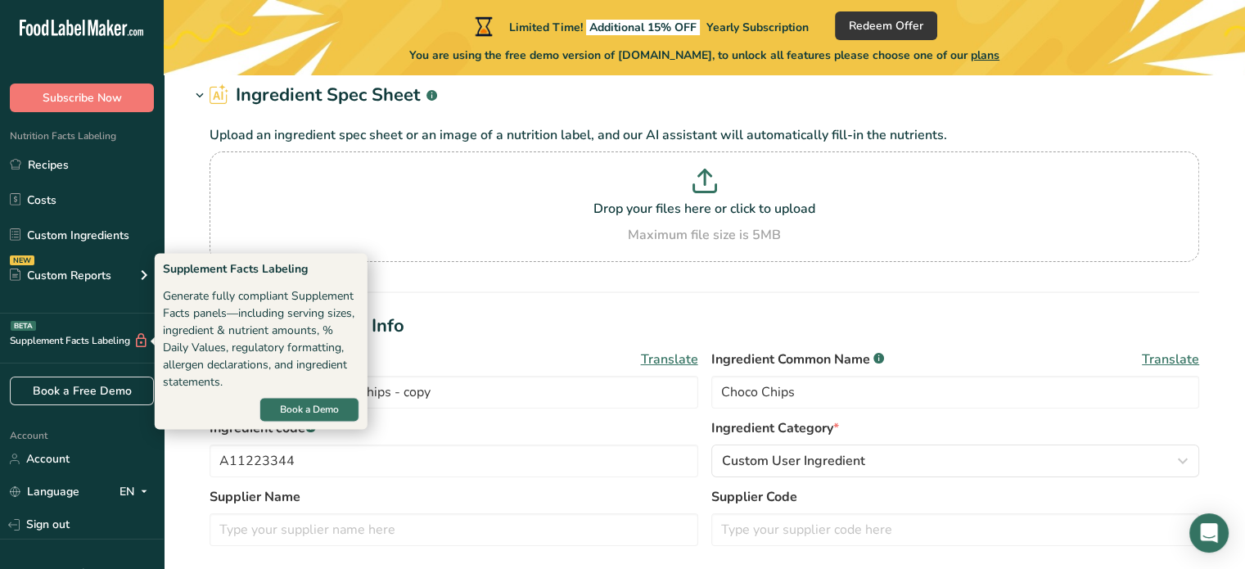
click at [47, 318] on div "Supplement Facts Labeling BETA" at bounding box center [82, 338] width 164 height 50
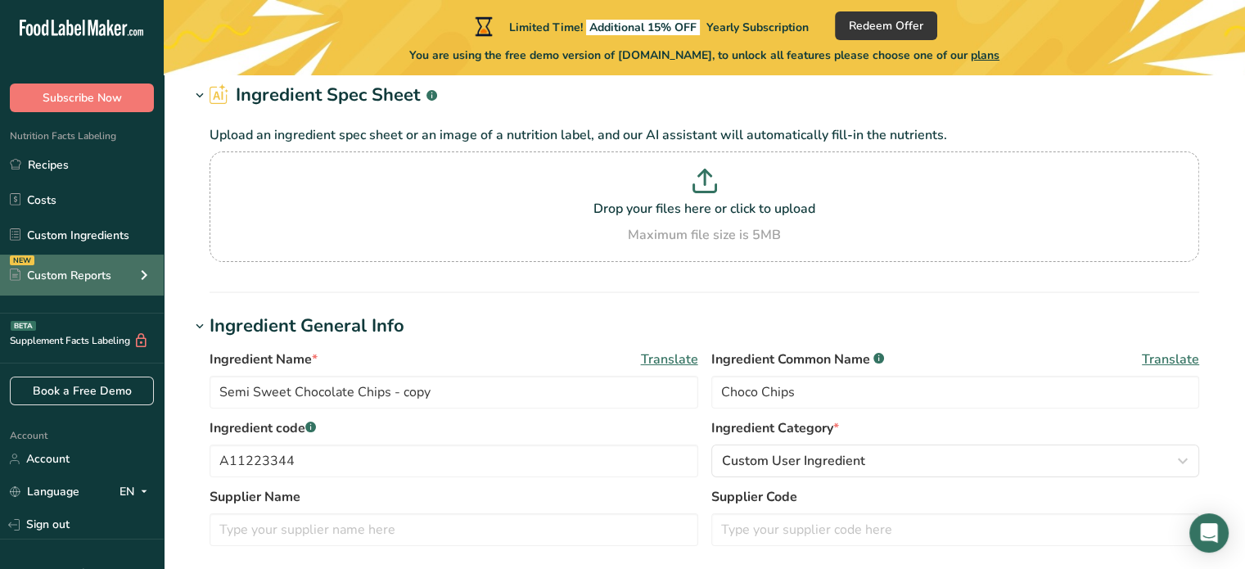
click at [48, 258] on div "NEW Custom Reports" at bounding box center [82, 275] width 164 height 41
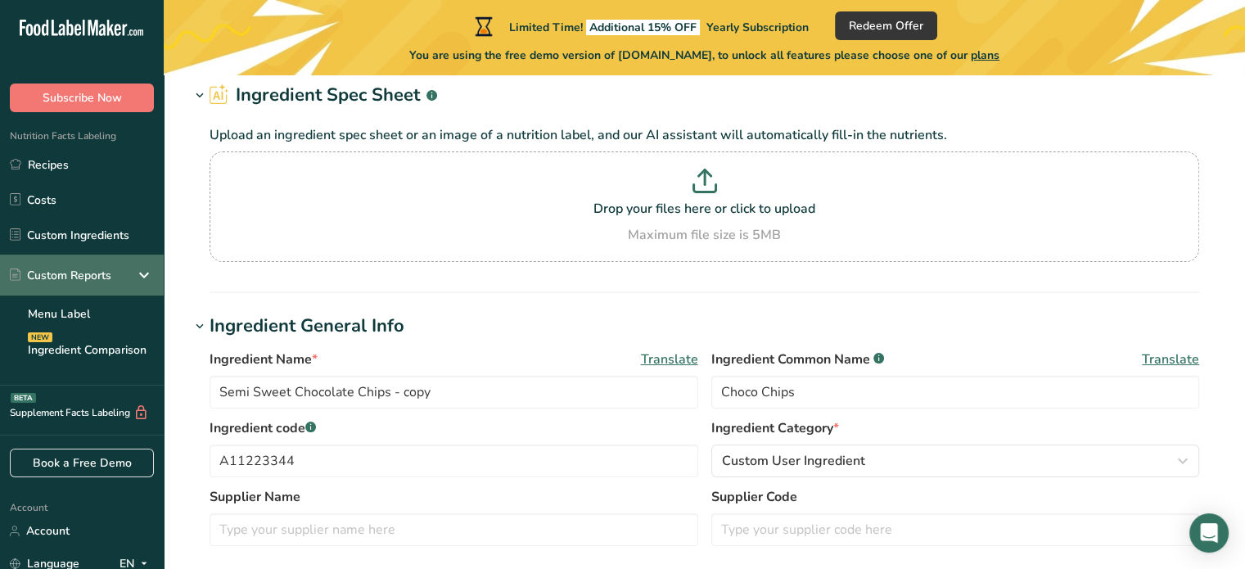
click at [56, 278] on div "Custom Reports" at bounding box center [60, 275] width 101 height 17
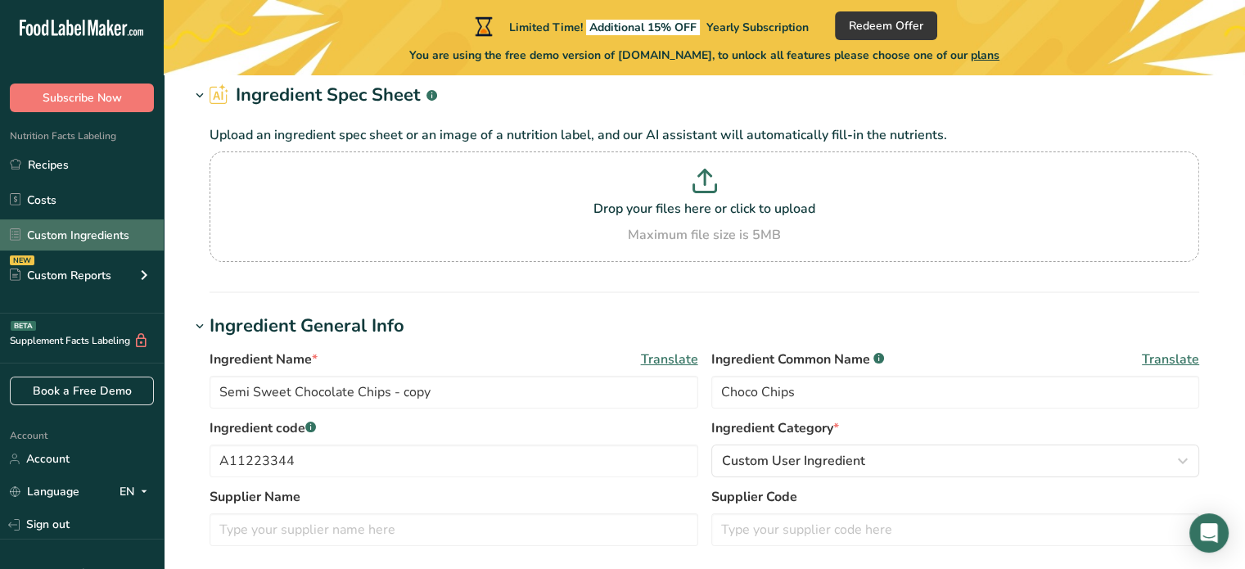
click at [60, 234] on link "Custom Ingredients" at bounding box center [82, 234] width 164 height 31
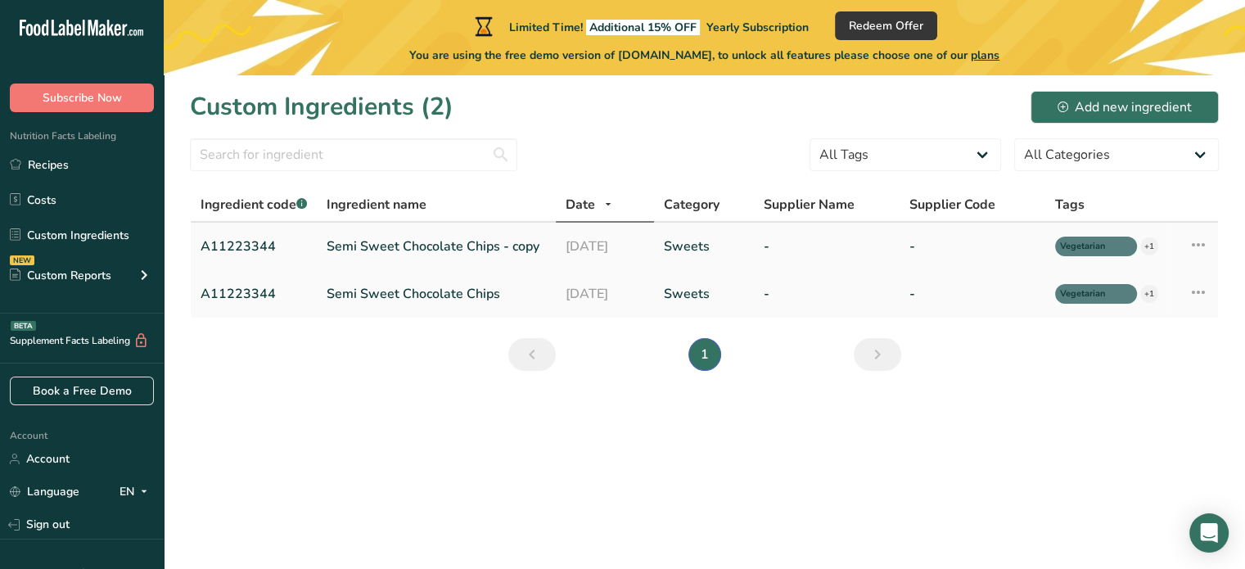
click at [1192, 246] on icon at bounding box center [1198, 244] width 20 height 29
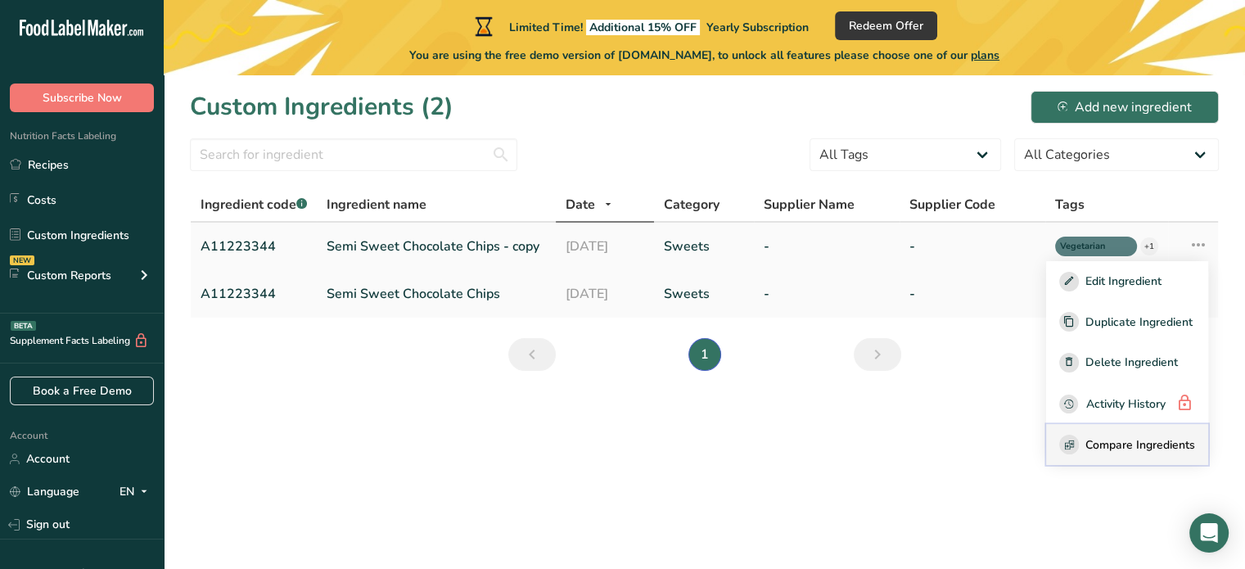
click at [1146, 442] on span "Compare Ingredients" at bounding box center [1140, 444] width 110 height 17
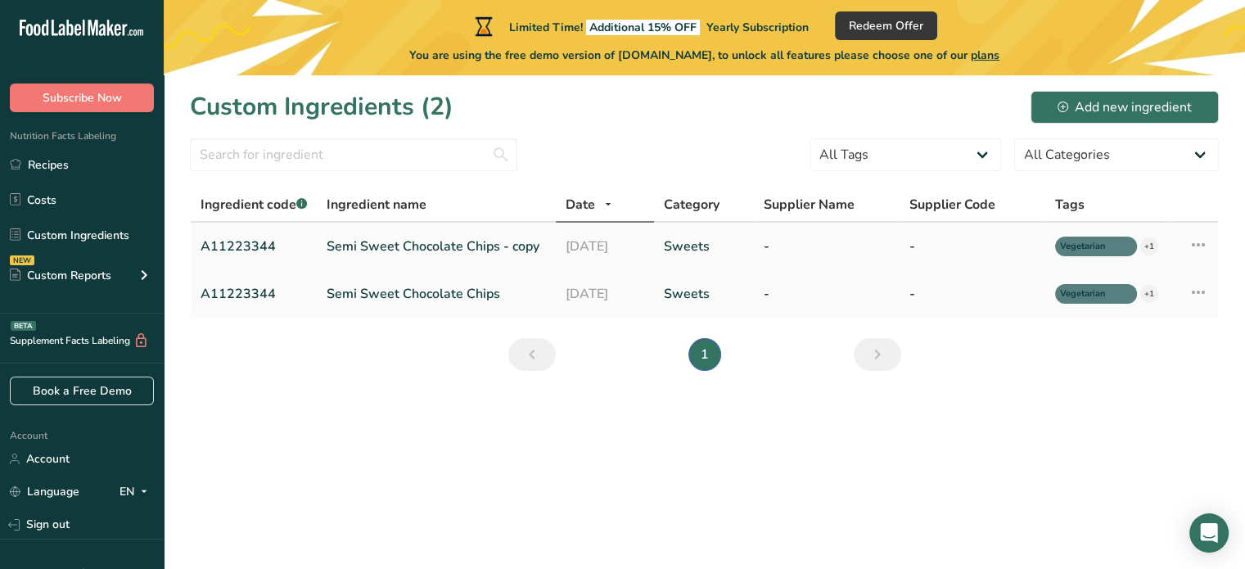
click at [319, 255] on td "Semi Sweet Chocolate Chips - copy" at bounding box center [436, 246] width 239 height 47
click at [363, 239] on link "Semi Sweet Chocolate Chips - copy" at bounding box center [436, 247] width 219 height 20
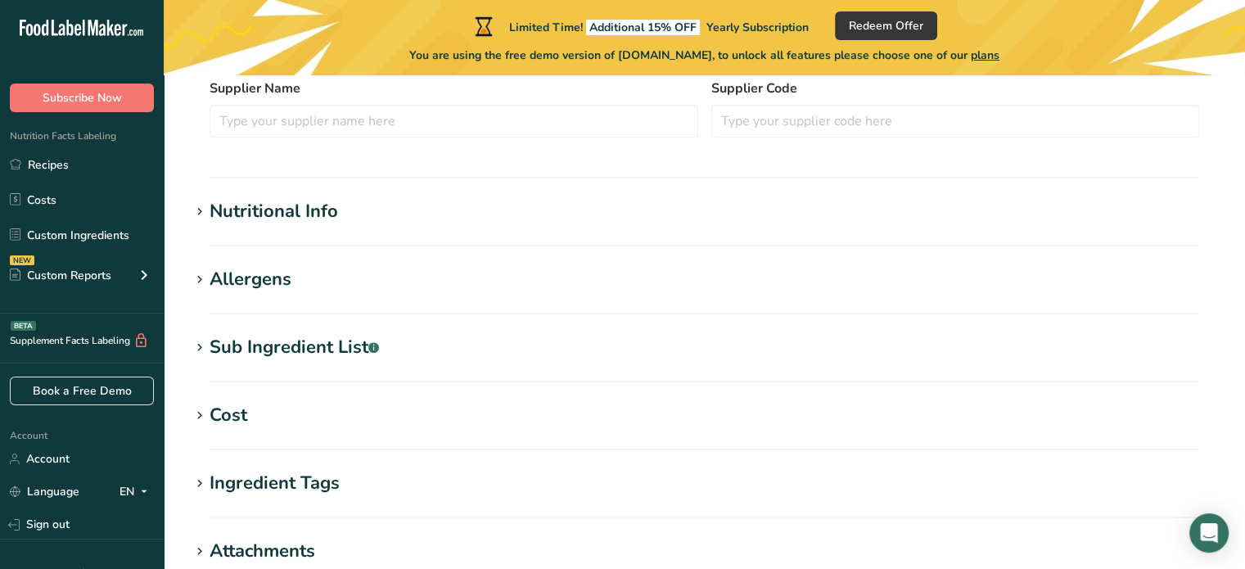
scroll to position [473, 0]
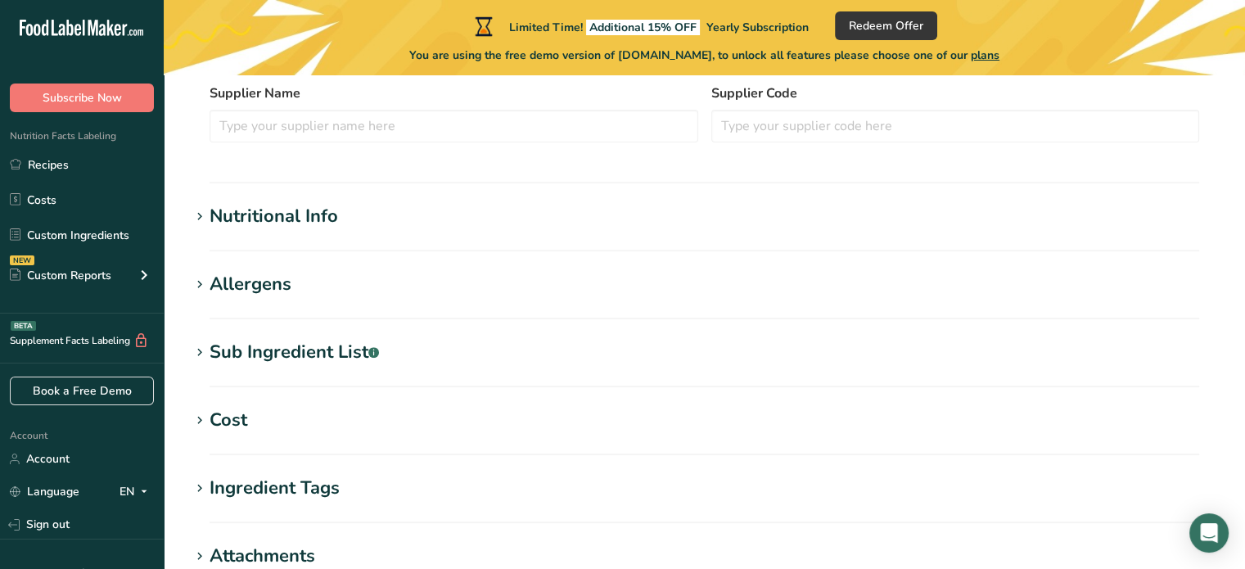
click at [239, 212] on div "Nutritional Info" at bounding box center [273, 216] width 128 height 27
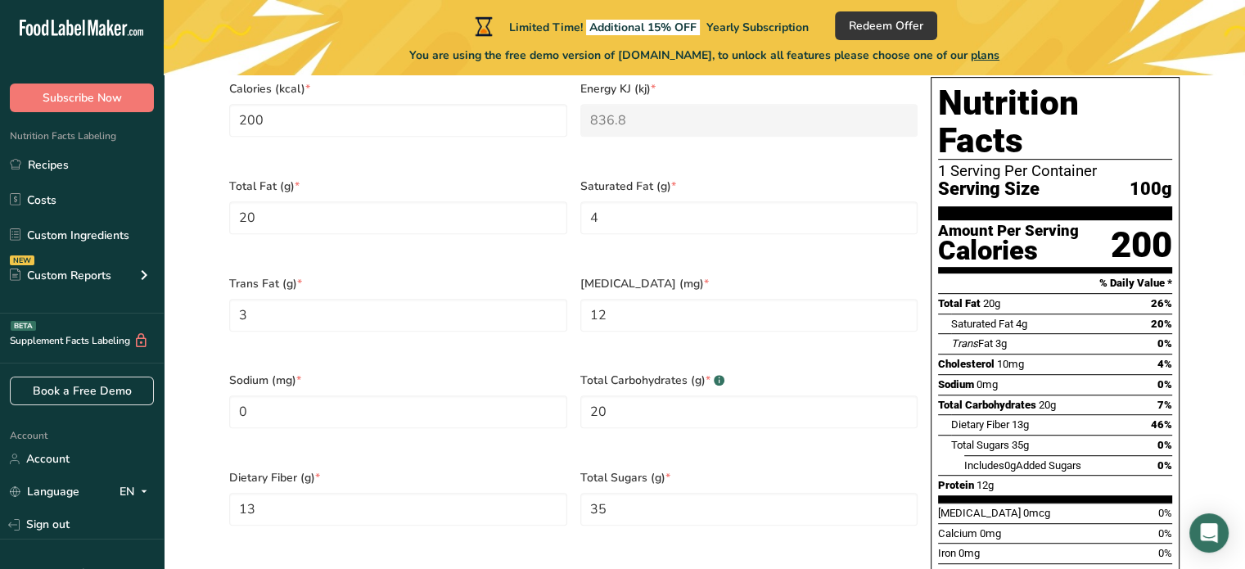
scroll to position [1287, 0]
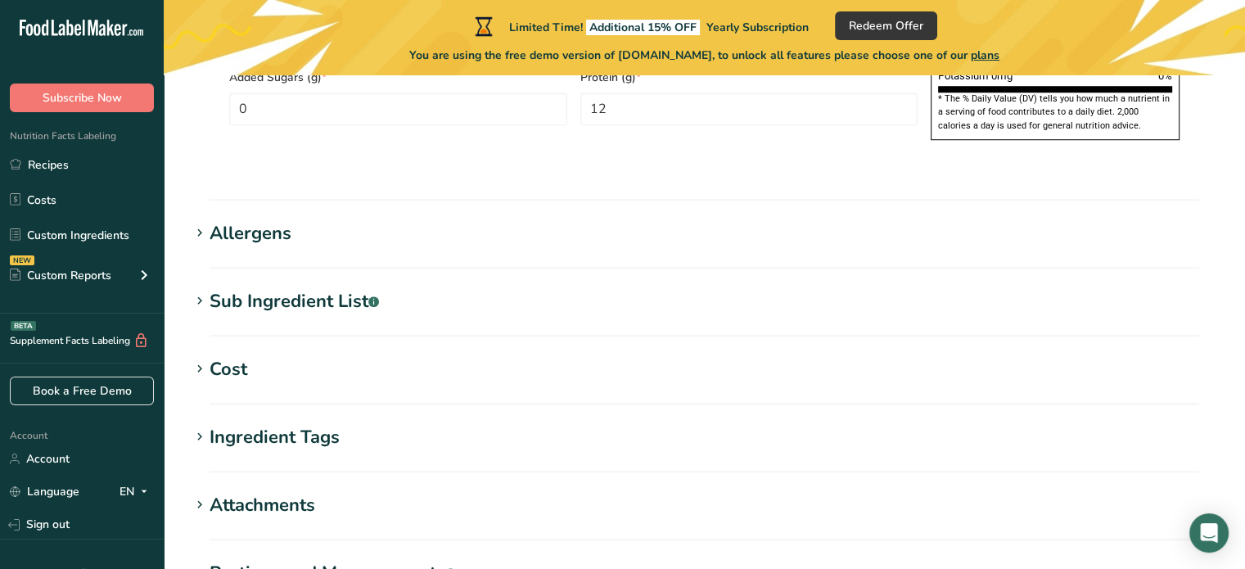
click at [262, 288] on div "Sub Ingredient List .a-a{fill:#347362;}.b-a{fill:#fff;}" at bounding box center [293, 301] width 169 height 27
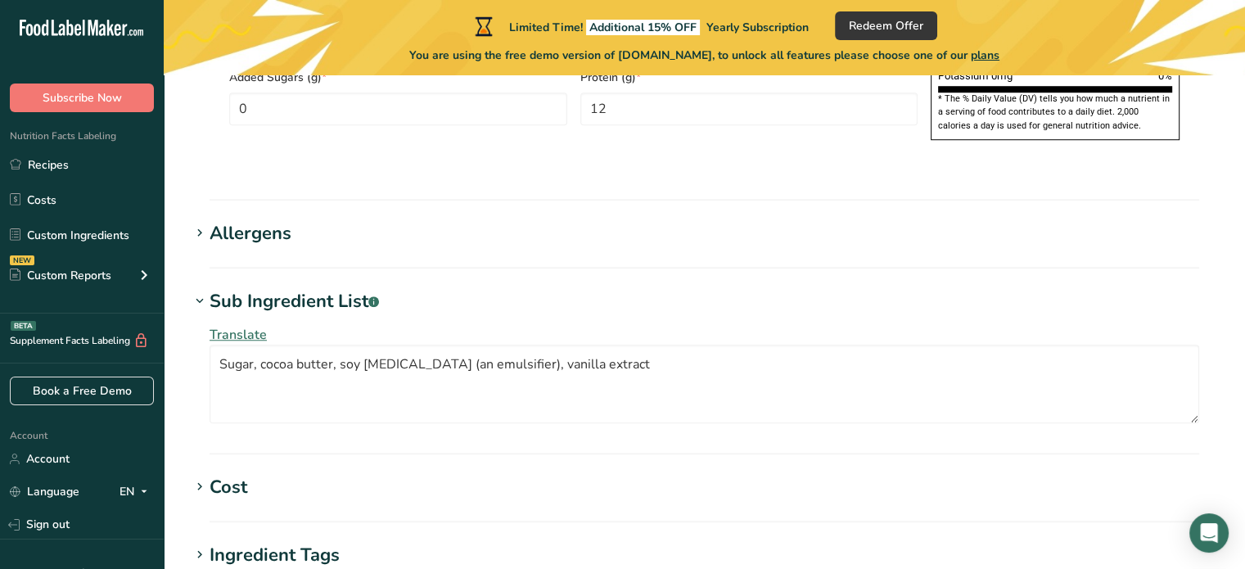
click at [245, 288] on div "Sub Ingredient List .a-a{fill:#347362;}.b-a{fill:#fff;}" at bounding box center [293, 301] width 169 height 27
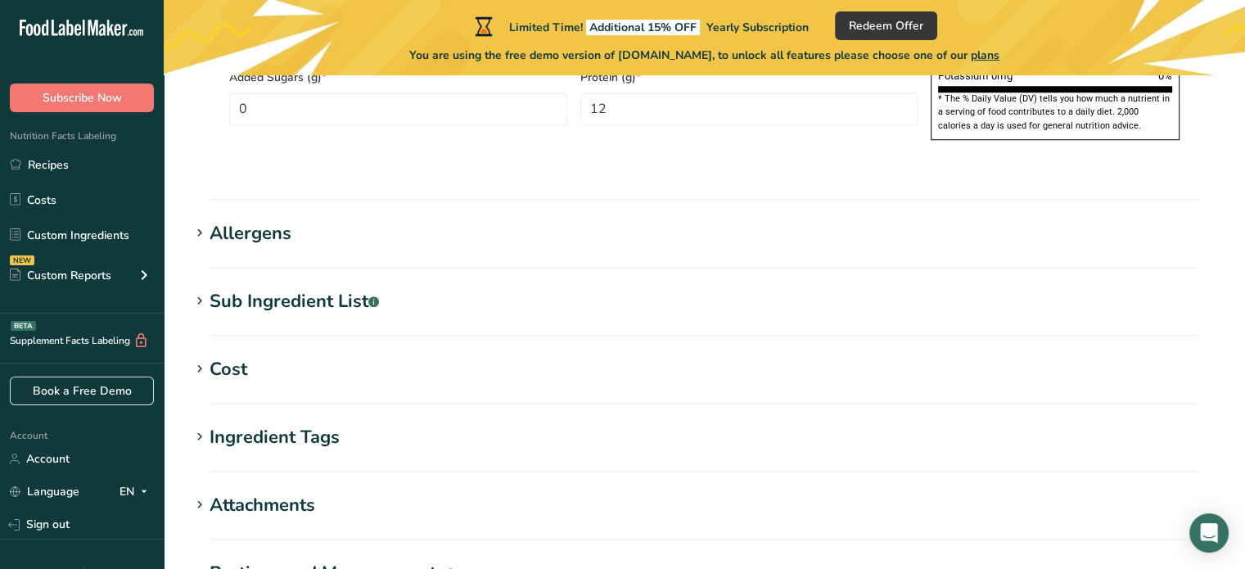
click at [235, 356] on div "Cost" at bounding box center [228, 369] width 38 height 27
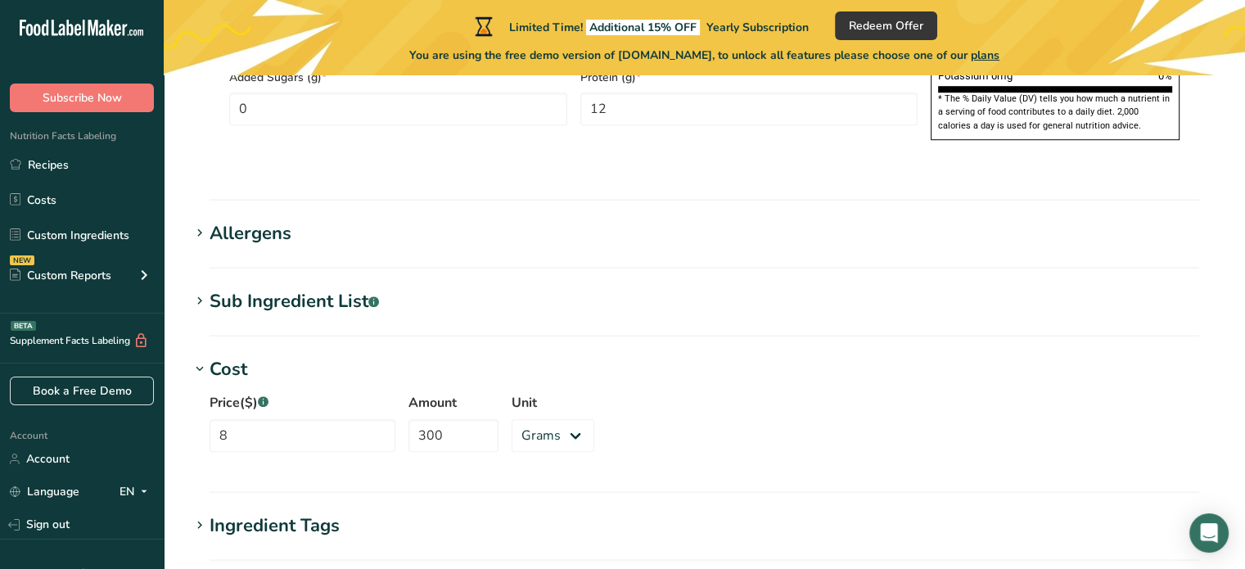
click at [248, 356] on h1 "Cost" at bounding box center [704, 369] width 1029 height 27
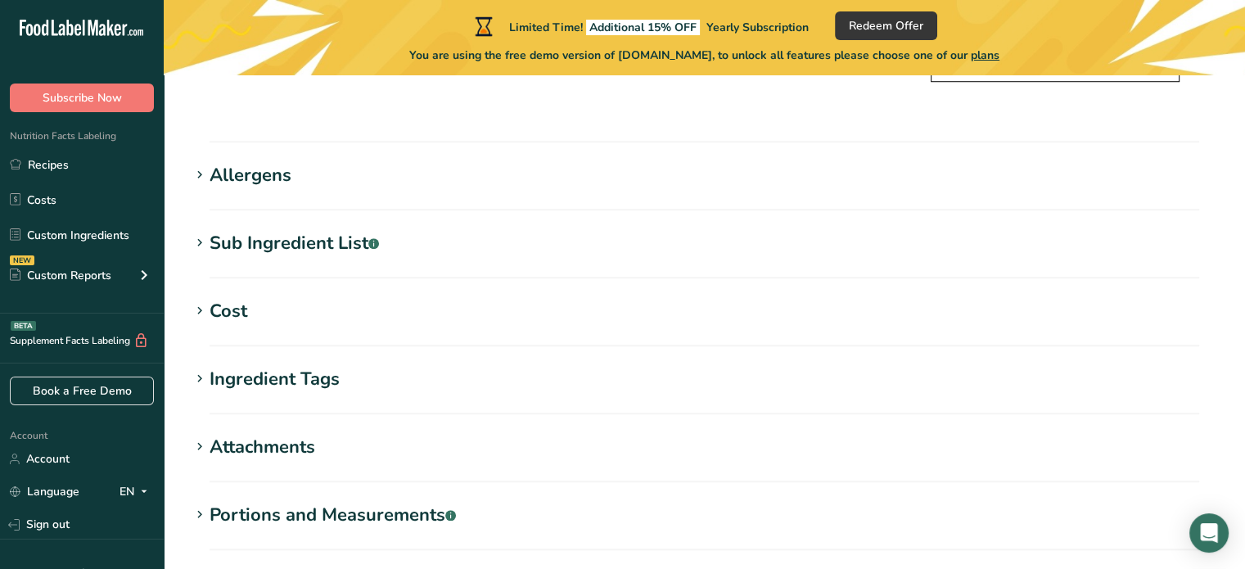
scroll to position [1374, 0]
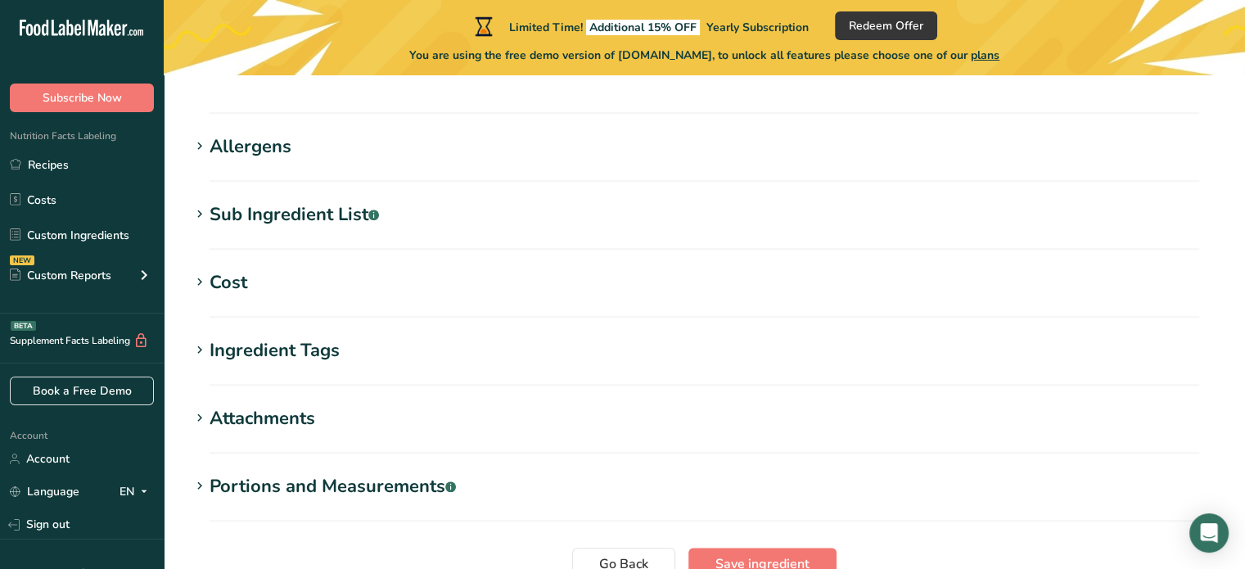
click at [239, 337] on div "Ingredient Tags" at bounding box center [274, 350] width 130 height 27
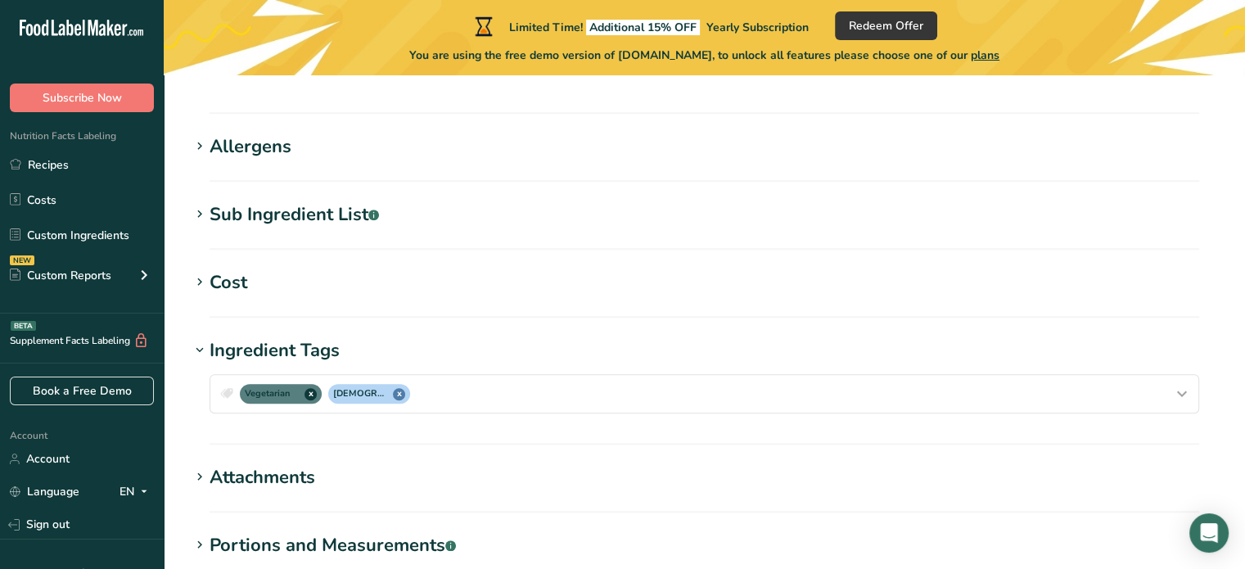
click at [240, 337] on div "Ingredient Tags" at bounding box center [274, 350] width 130 height 27
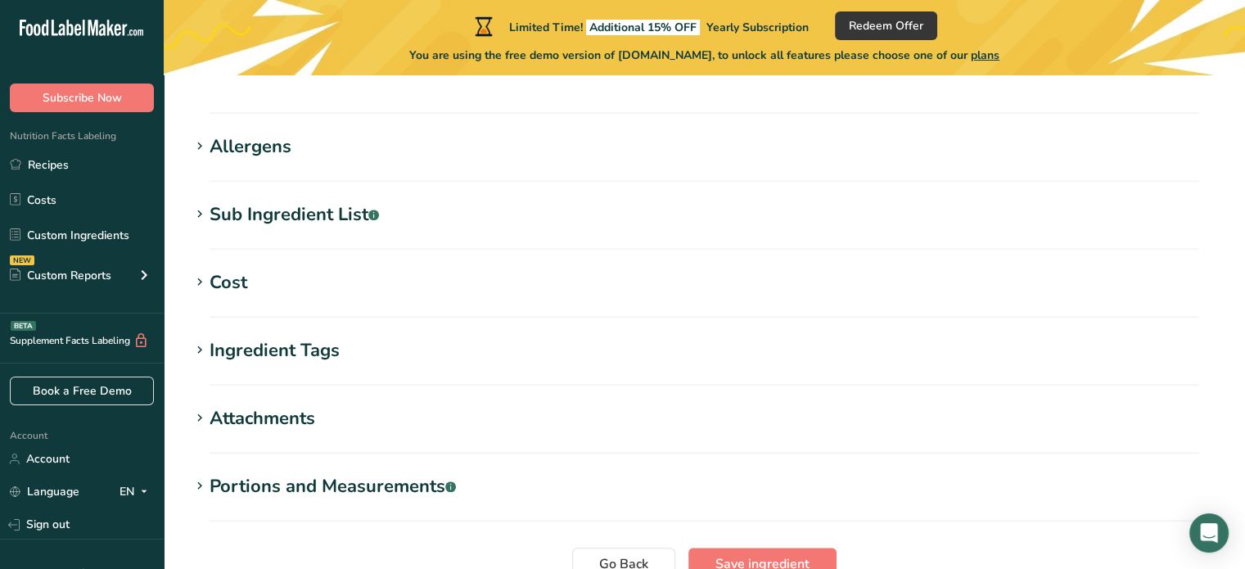
click at [237, 337] on div "Ingredient Tags" at bounding box center [274, 350] width 130 height 27
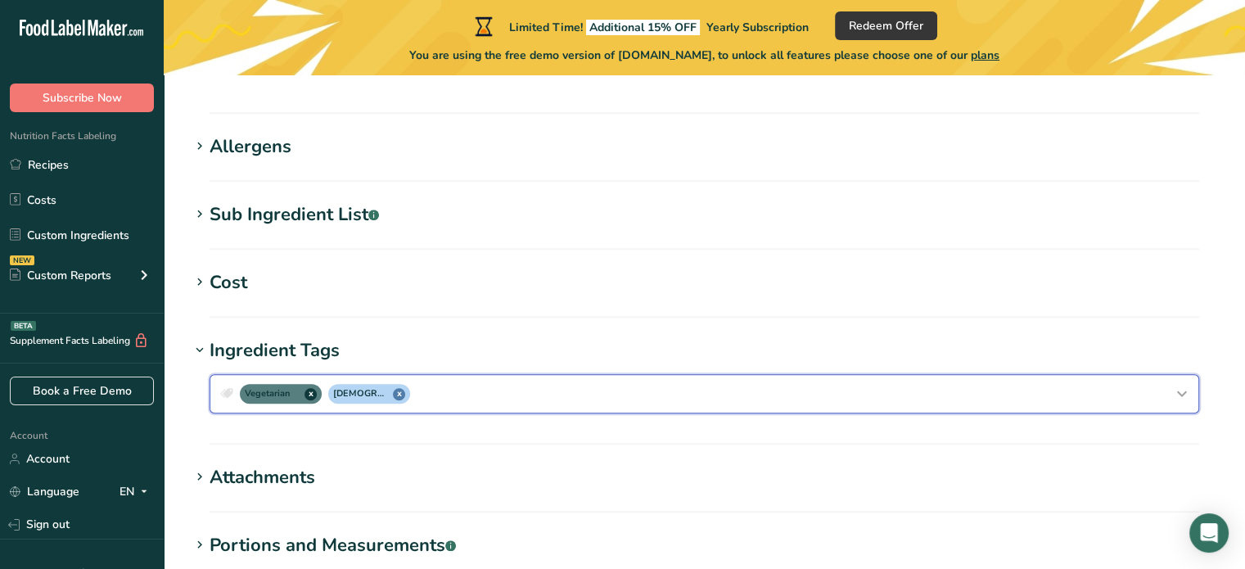
click at [228, 382] on icon "button" at bounding box center [226, 393] width 15 height 23
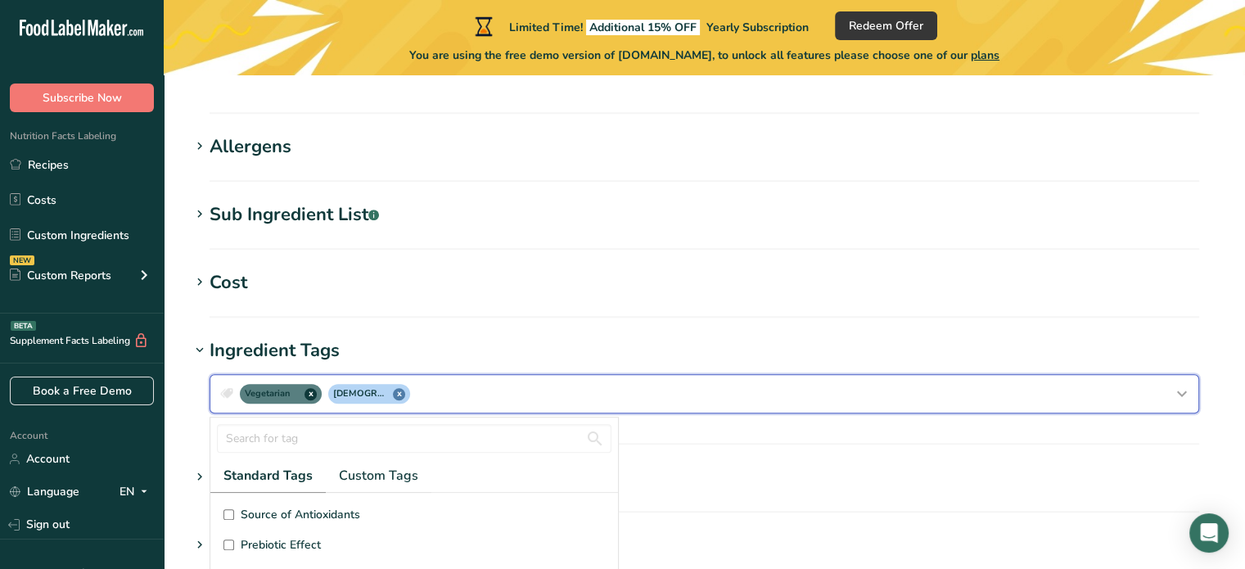
click at [228, 382] on icon "button" at bounding box center [226, 393] width 15 height 23
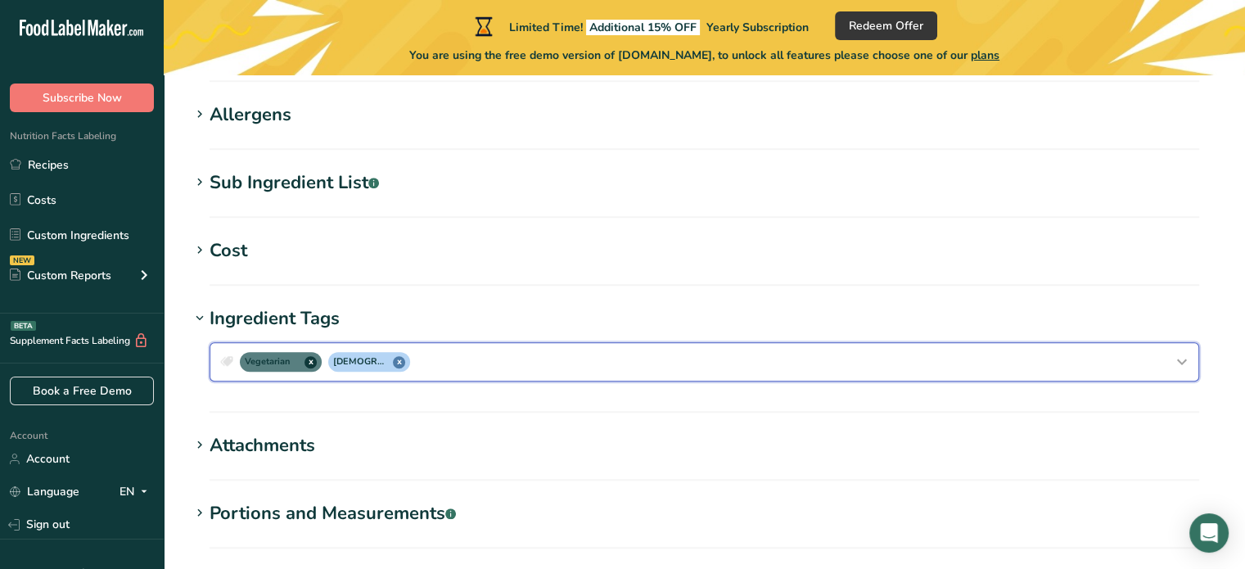
scroll to position [1467, 0]
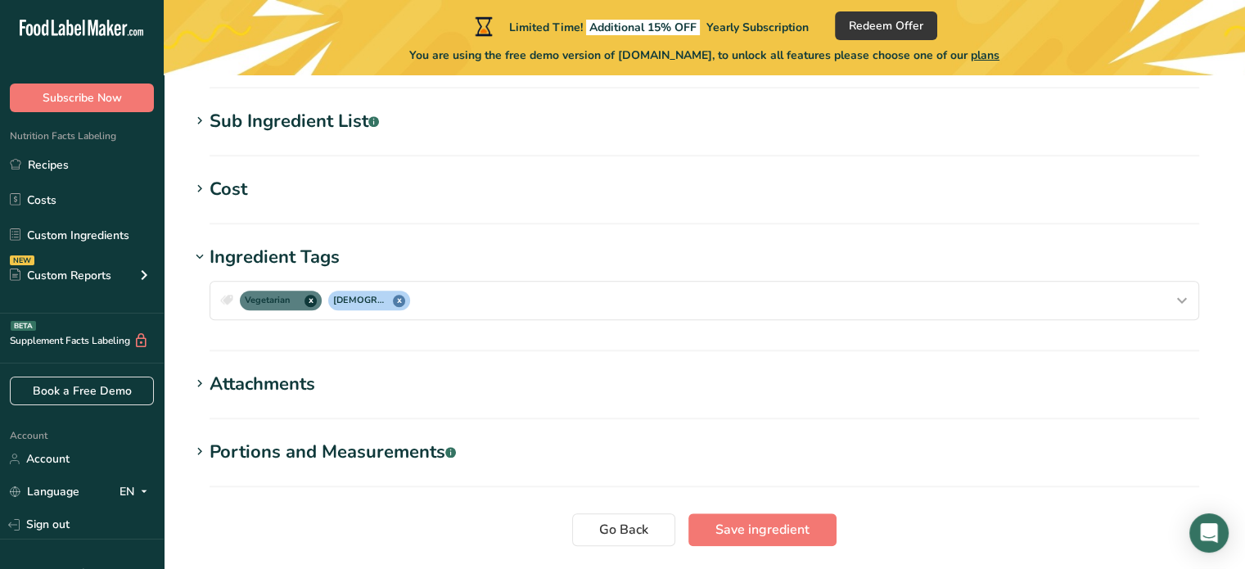
click at [238, 371] on div "Attachments" at bounding box center [262, 384] width 106 height 27
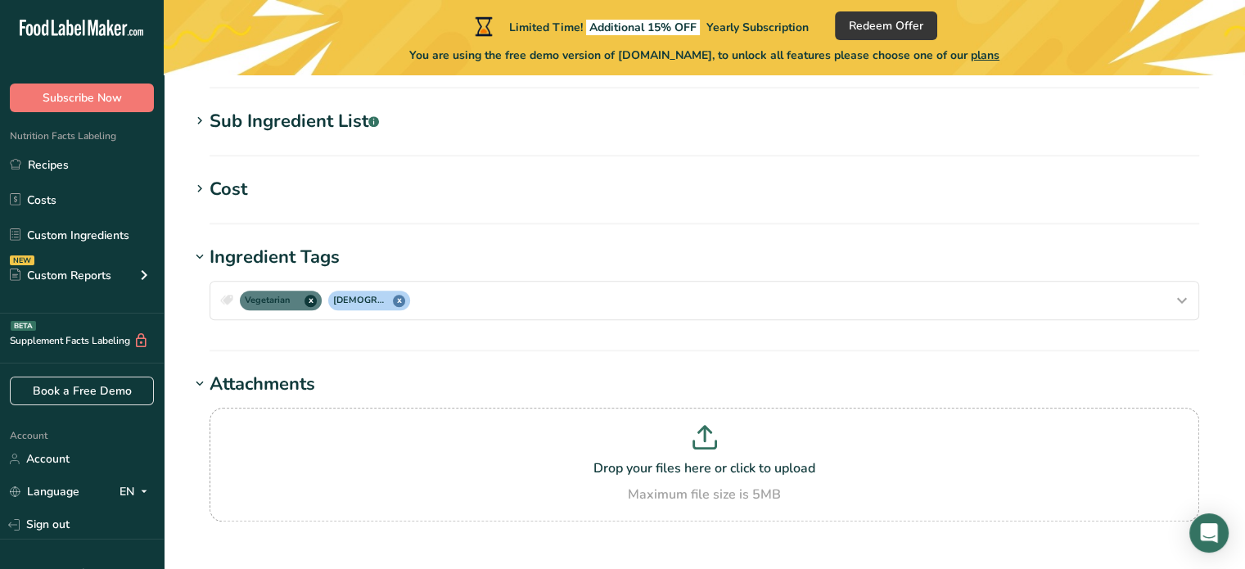
click at [235, 371] on div "Attachments" at bounding box center [262, 384] width 106 height 27
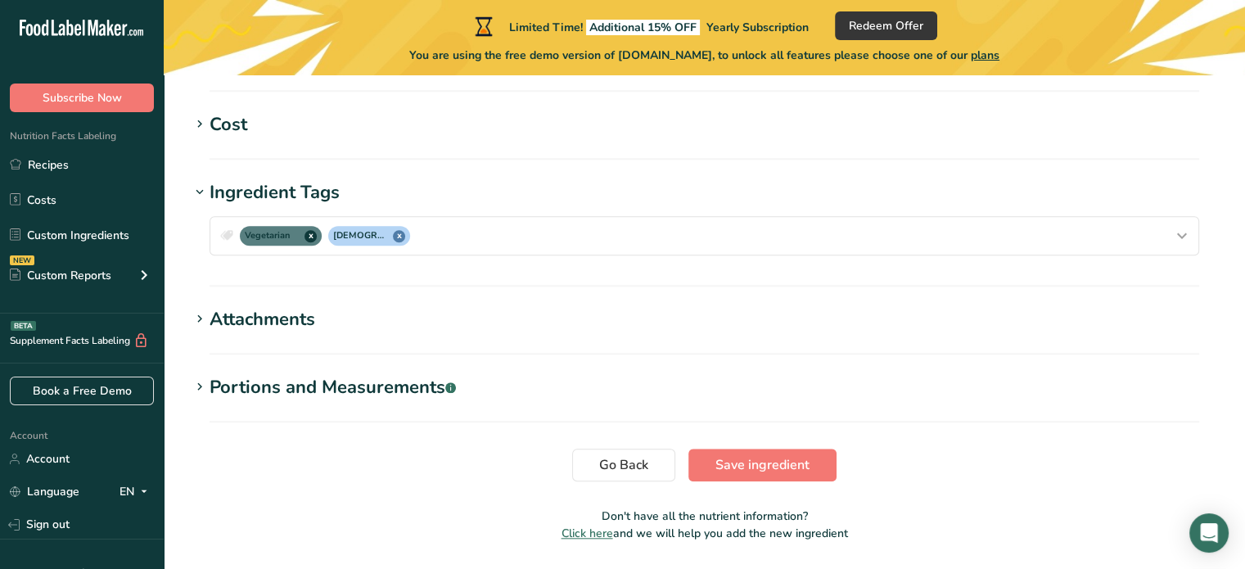
scroll to position [1542, 0]
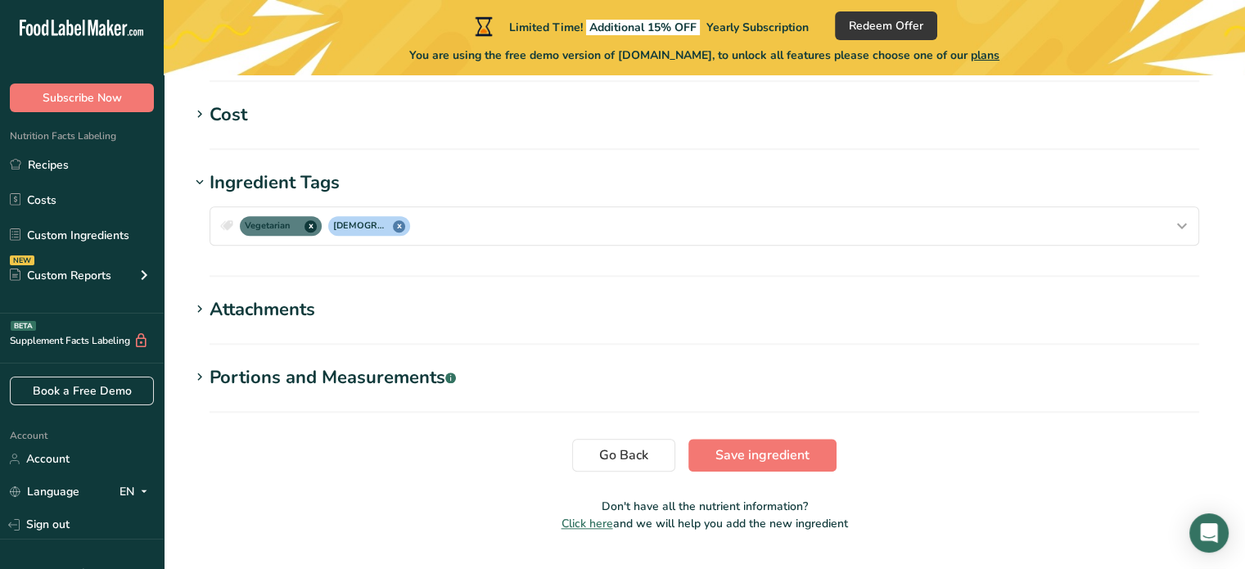
click at [280, 364] on div "Portions and Measurements .a-a{fill:#347362;}.b-a{fill:#fff;}" at bounding box center [332, 377] width 246 height 27
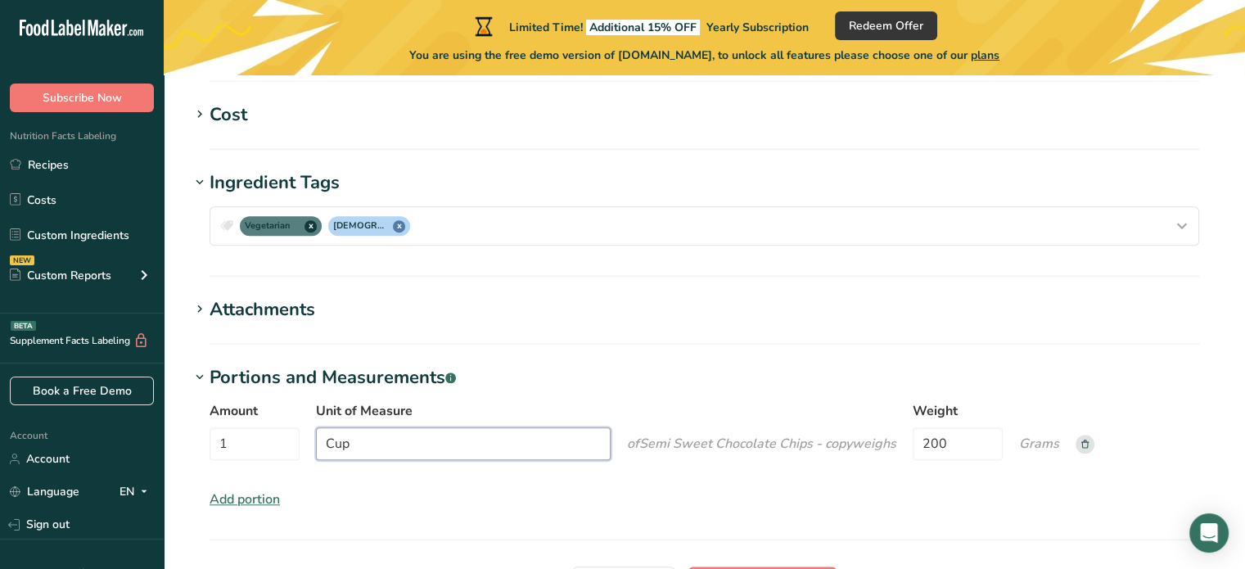
click at [367, 427] on input "Cup" at bounding box center [463, 443] width 295 height 33
type input "C"
type input "s"
type input "Spoon"
click at [972, 427] on input "200" at bounding box center [957, 443] width 90 height 33
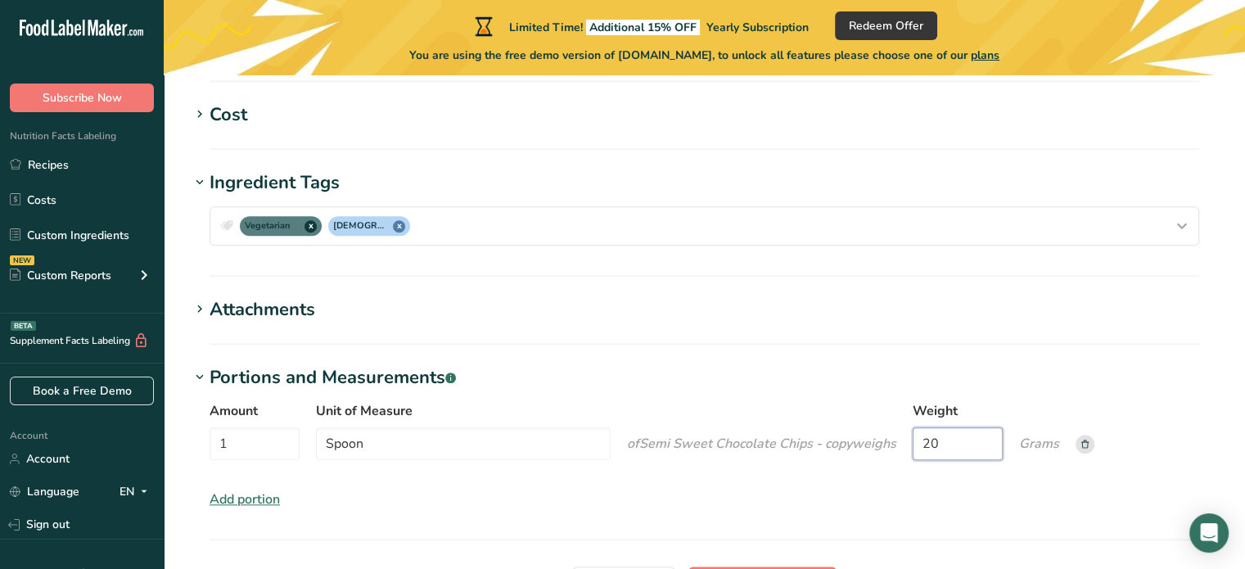
type input "2"
type input "200"
click at [238, 489] on div "Add portion" at bounding box center [244, 499] width 70 height 20
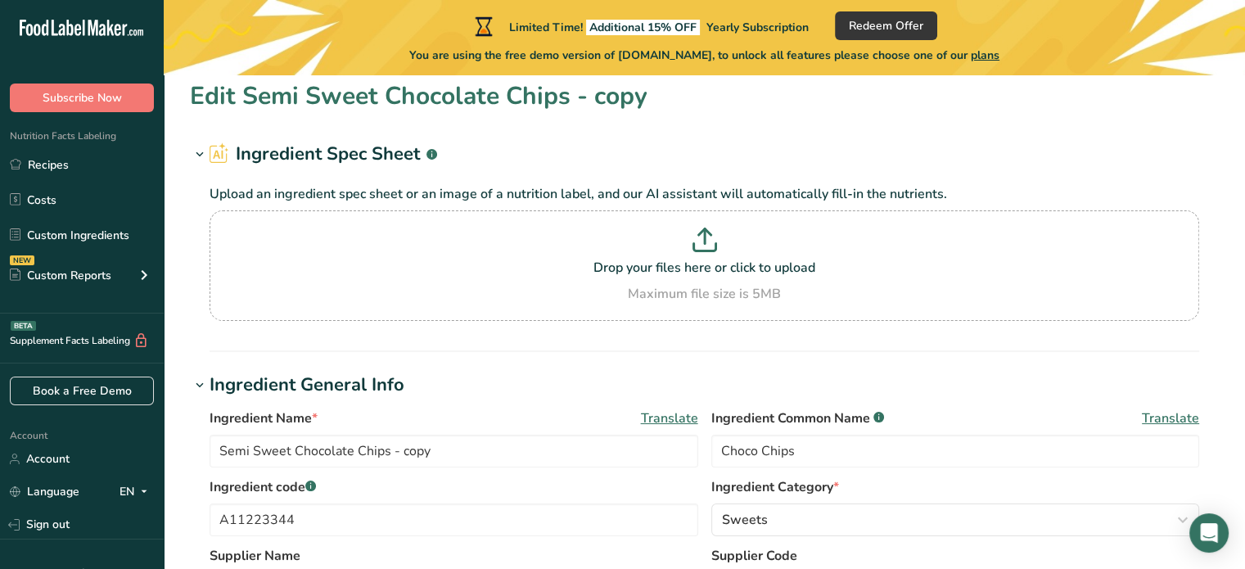
scroll to position [0, 0]
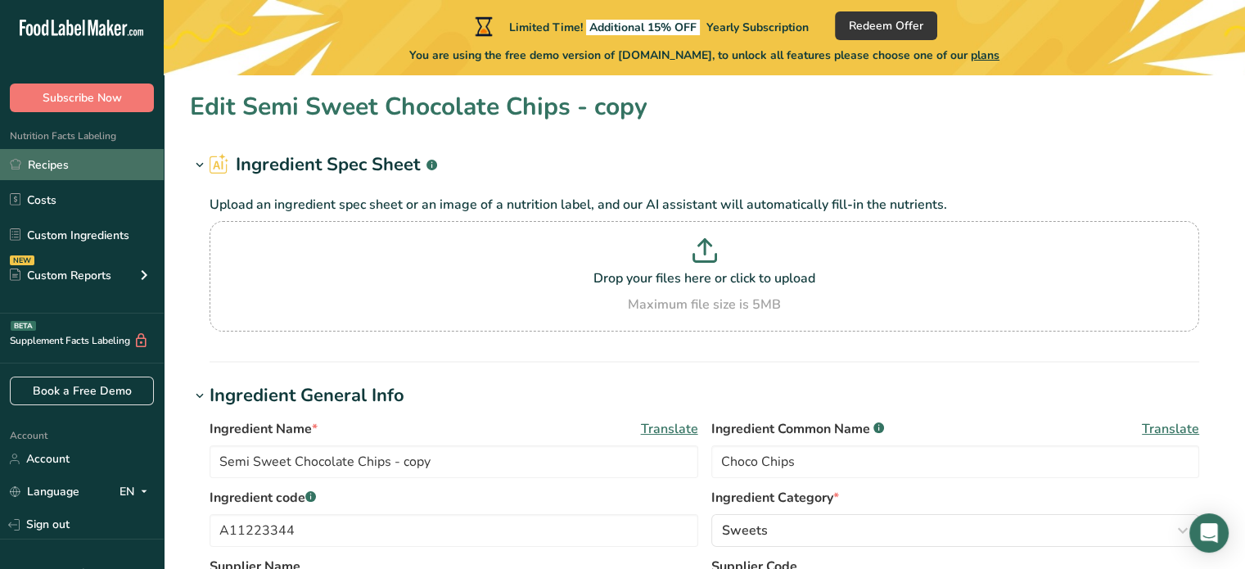
click at [38, 155] on link "Recipes" at bounding box center [82, 164] width 164 height 31
